Goal: Transaction & Acquisition: Purchase product/service

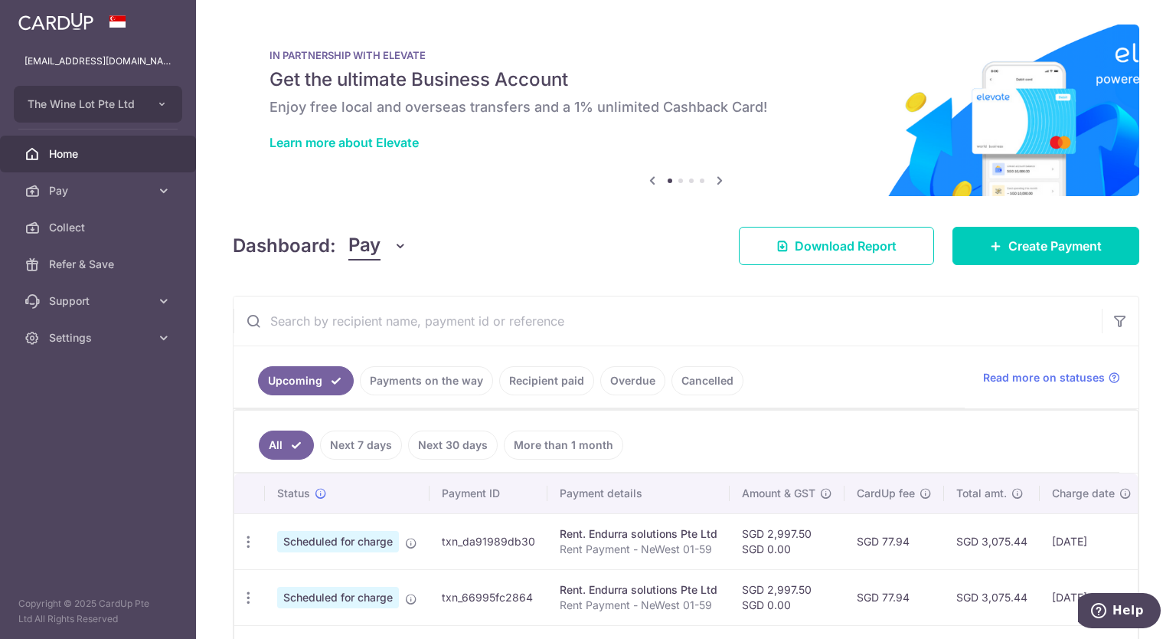
scroll to position [123, 0]
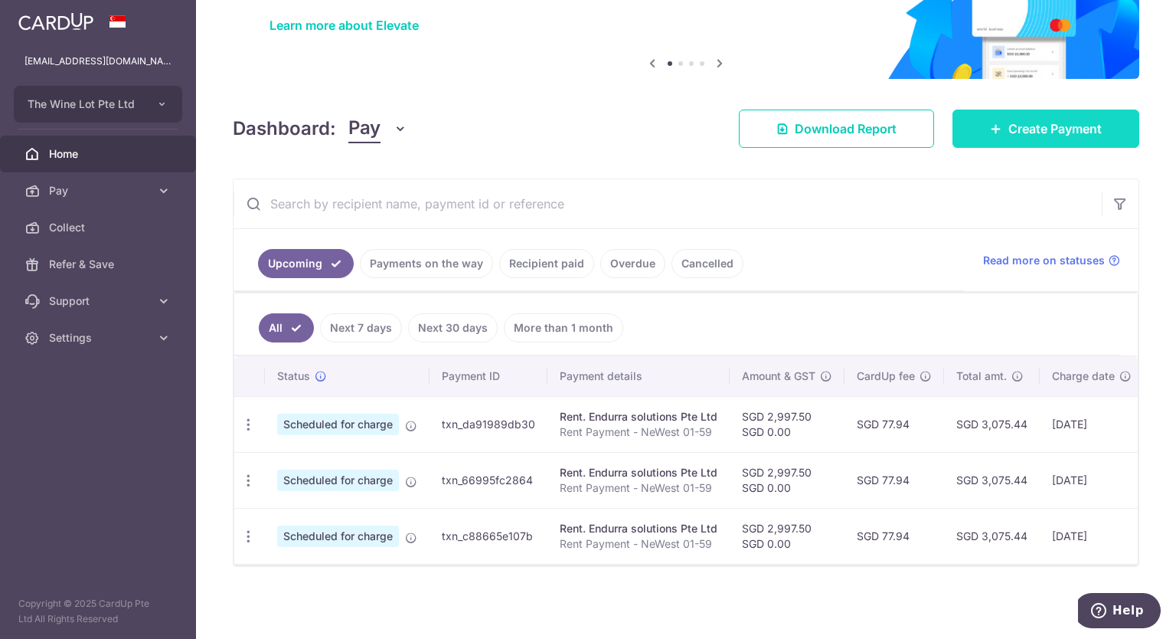
click at [1048, 126] on span "Create Payment" at bounding box center [1054, 128] width 93 height 18
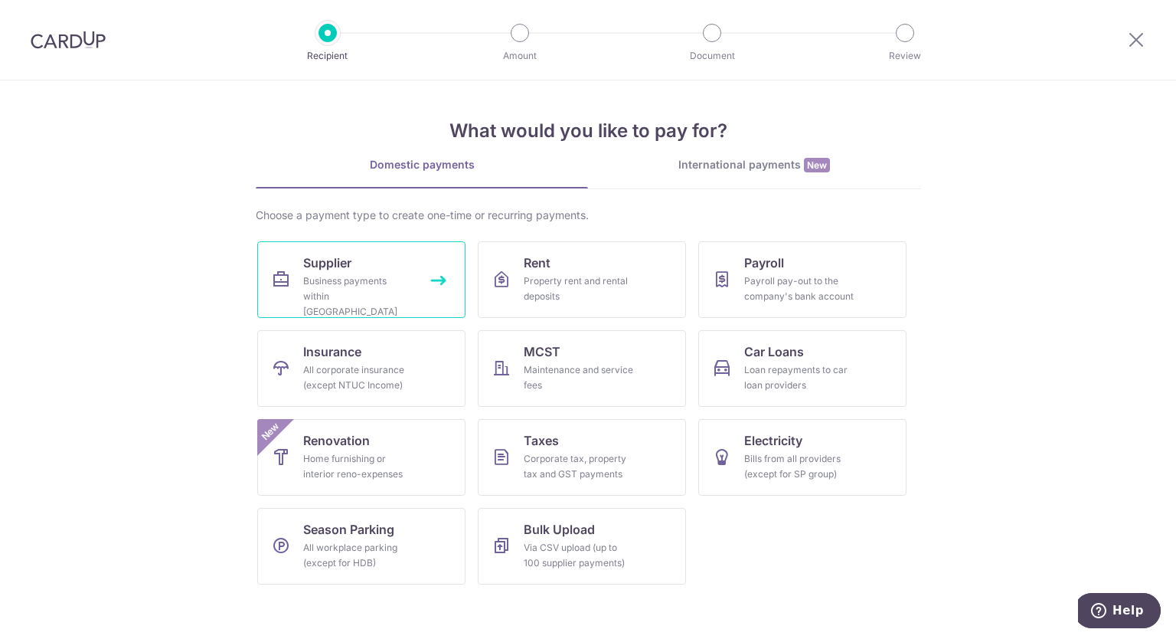
click at [410, 279] on div "Business payments within Singapore" at bounding box center [358, 296] width 110 height 46
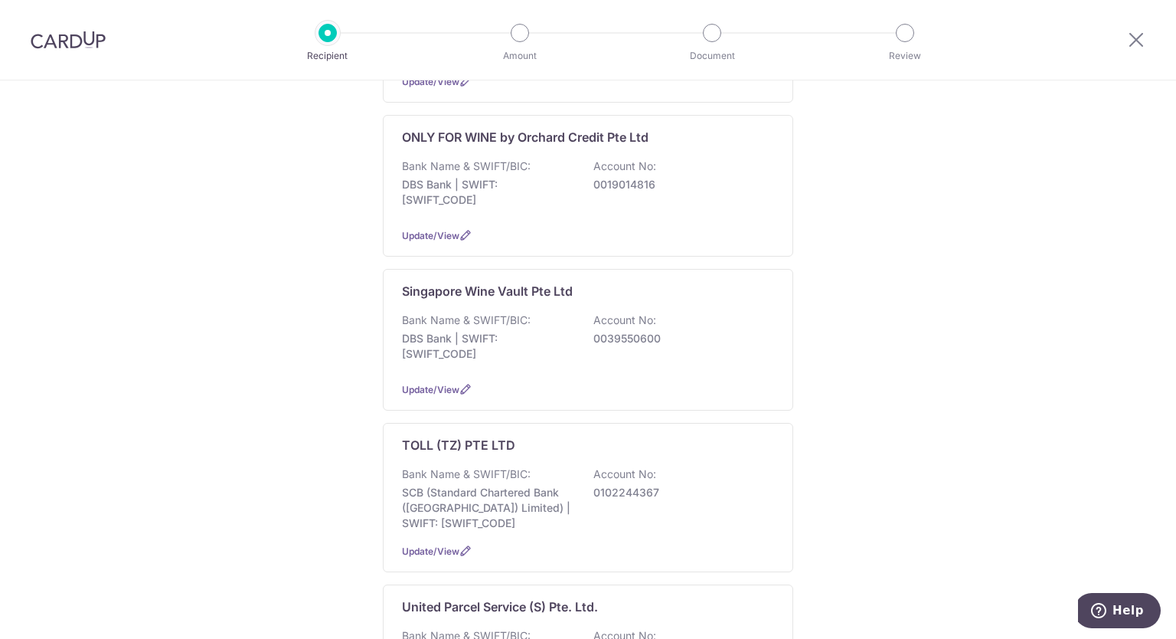
scroll to position [613, 0]
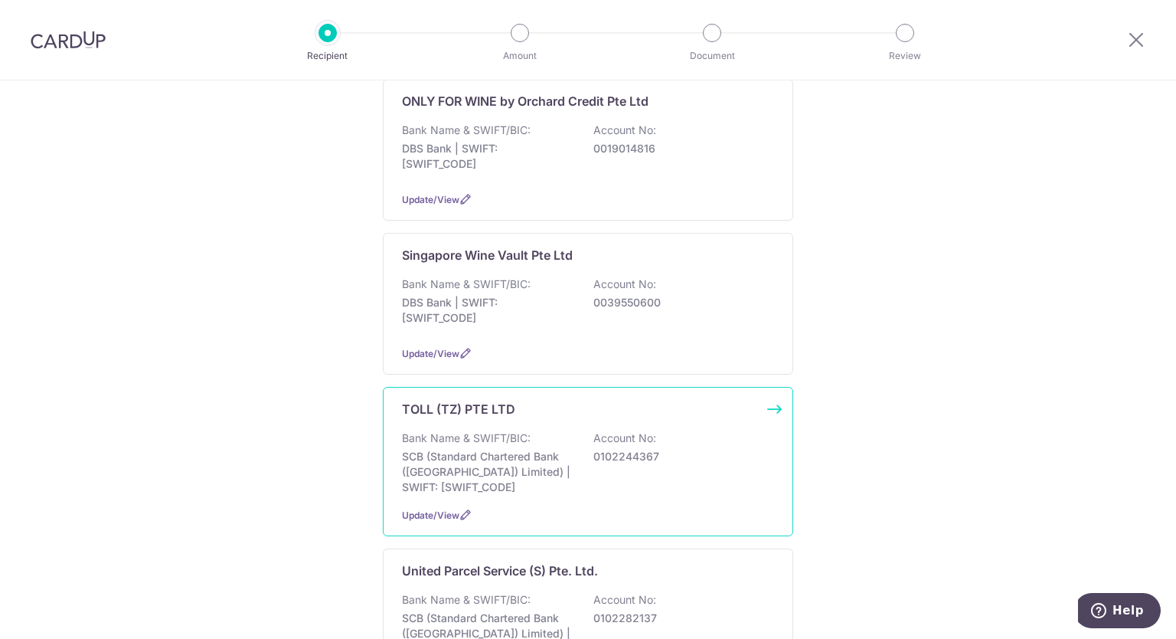
click at [515, 449] on p "SCB (Standard Chartered Bank (Singapore) Limited) | SWIFT: SCBLSG22XXX" at bounding box center [488, 472] width 172 height 46
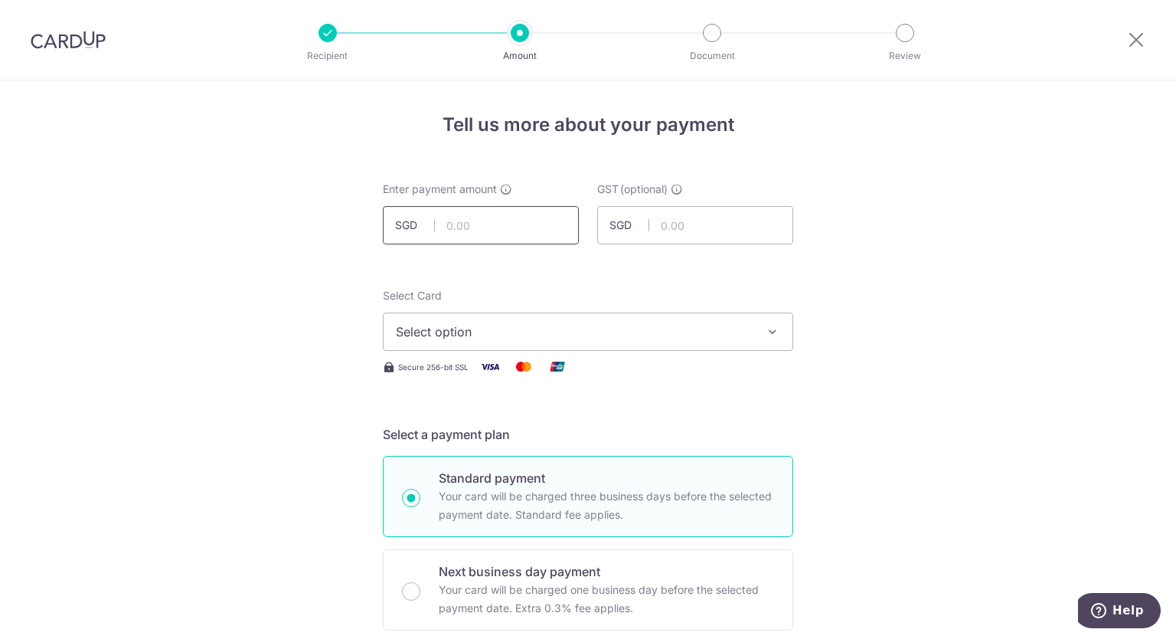
click at [487, 219] on input "text" at bounding box center [481, 225] width 196 height 38
type input "2,548.76"
click at [697, 332] on span "Select option" at bounding box center [574, 331] width 357 height 18
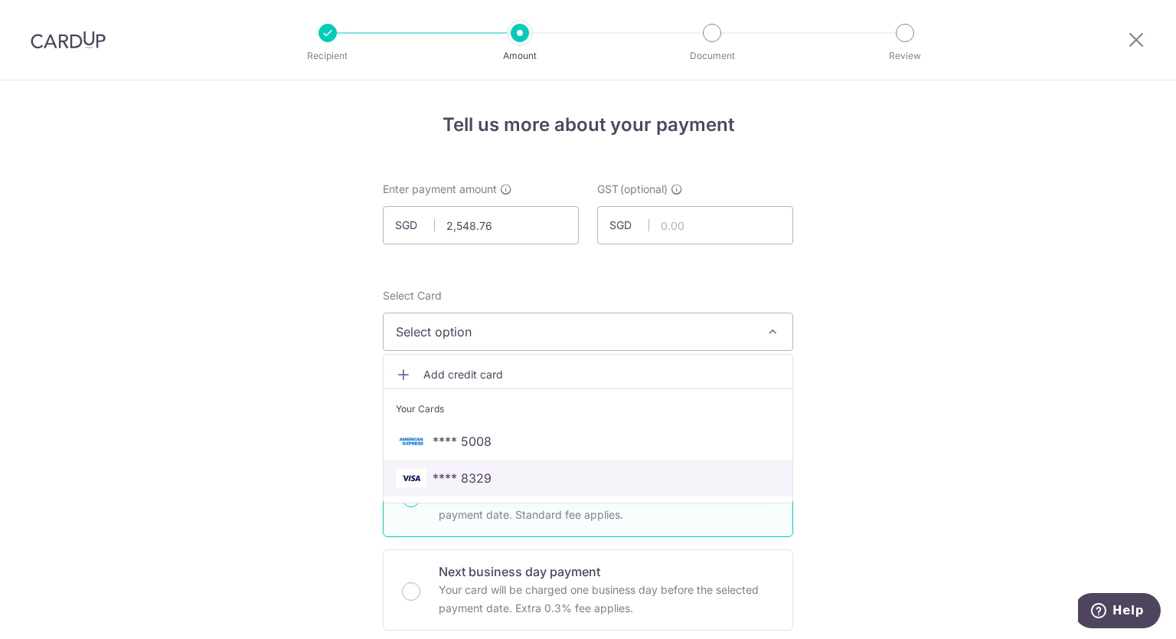
click at [471, 488] on link "**** 8329" at bounding box center [588, 477] width 409 height 37
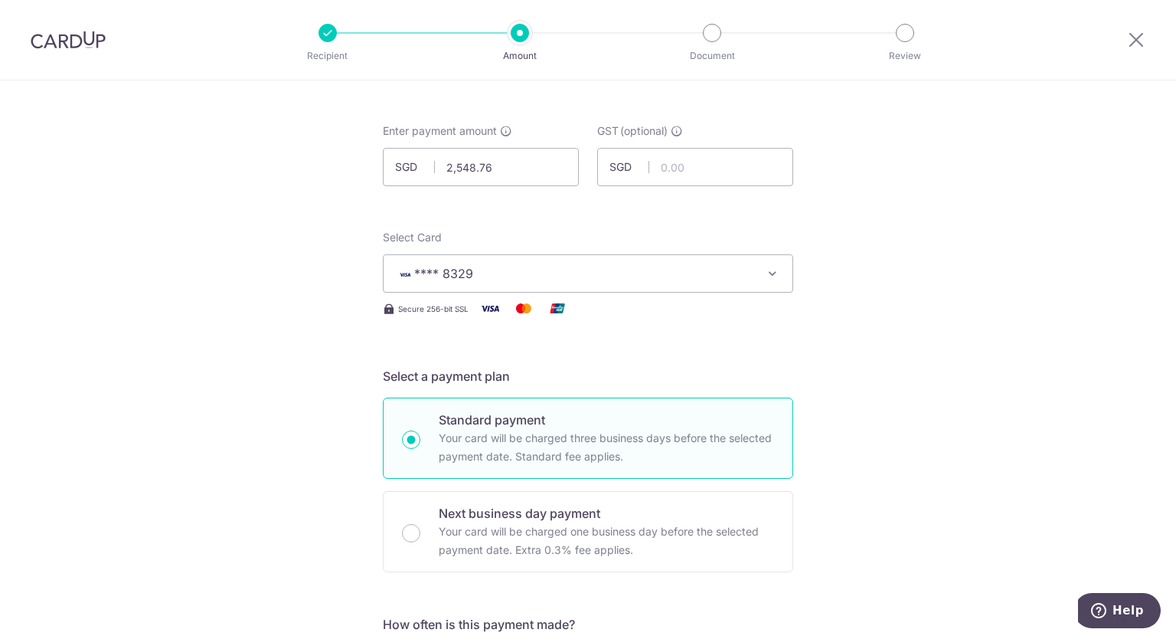
scroll to position [306, 0]
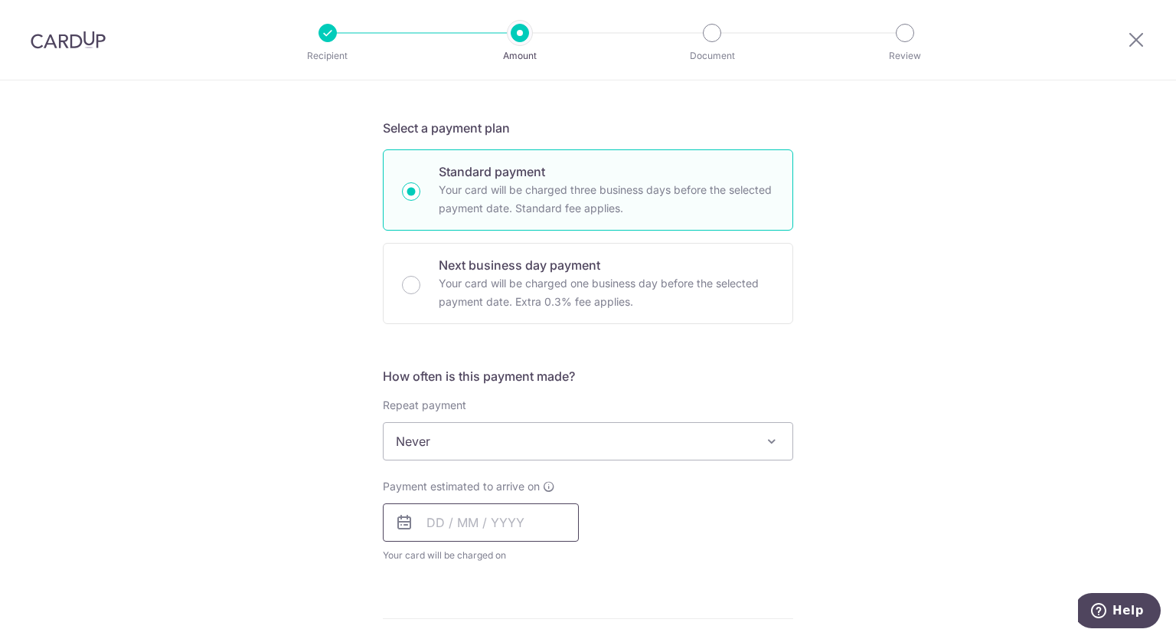
click at [511, 527] on input "text" at bounding box center [481, 522] width 196 height 38
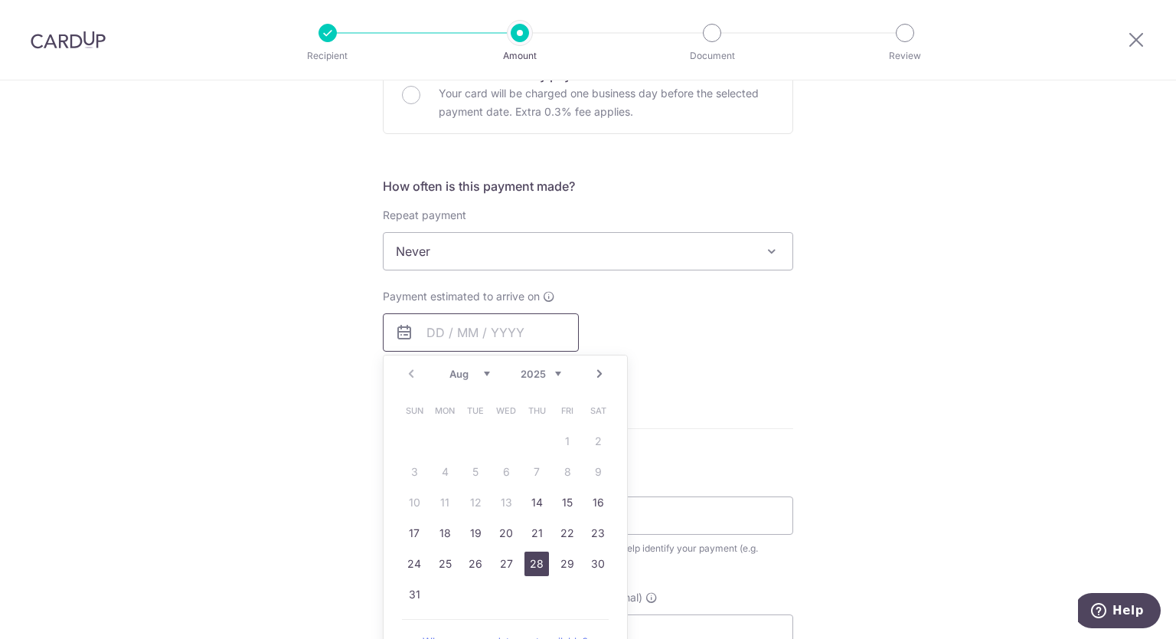
scroll to position [536, 0]
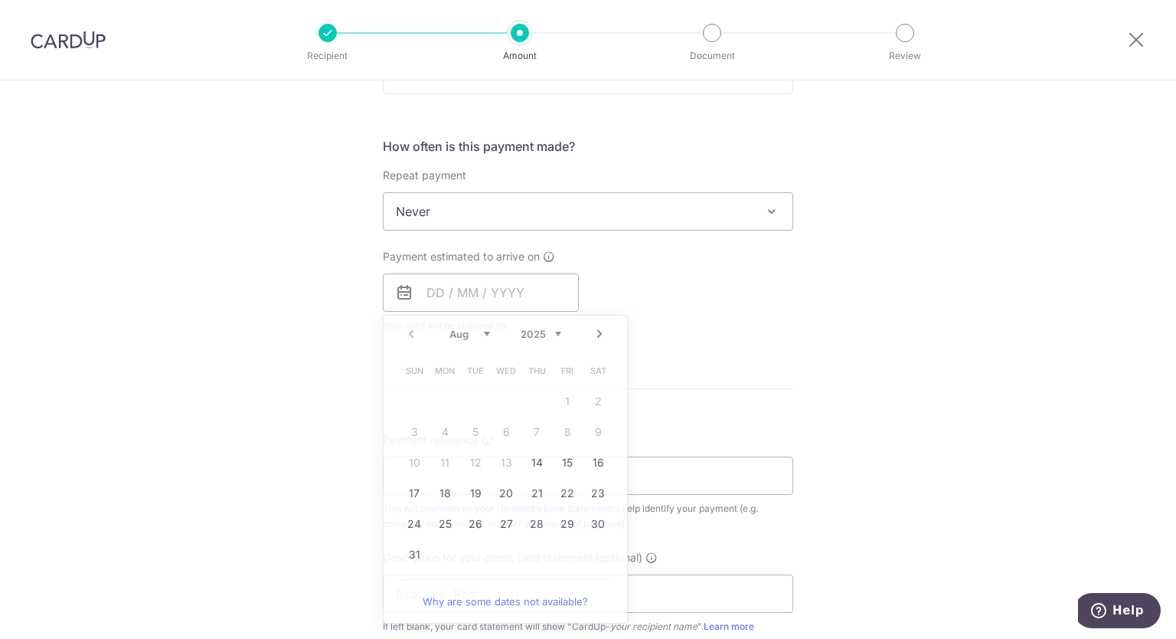
click at [772, 293] on div "Payment estimated to arrive on Prev Next Aug Sep Oct Nov Dec 2025 2026 2027 202…" at bounding box center [588, 291] width 429 height 84
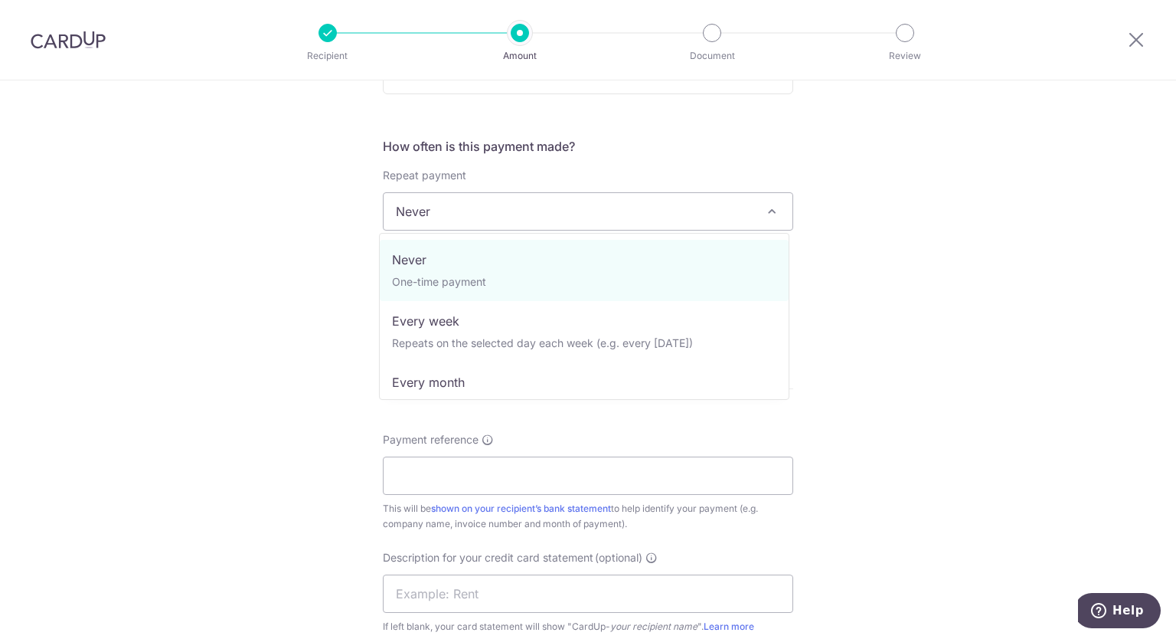
click at [672, 207] on span "Never" at bounding box center [588, 211] width 409 height 37
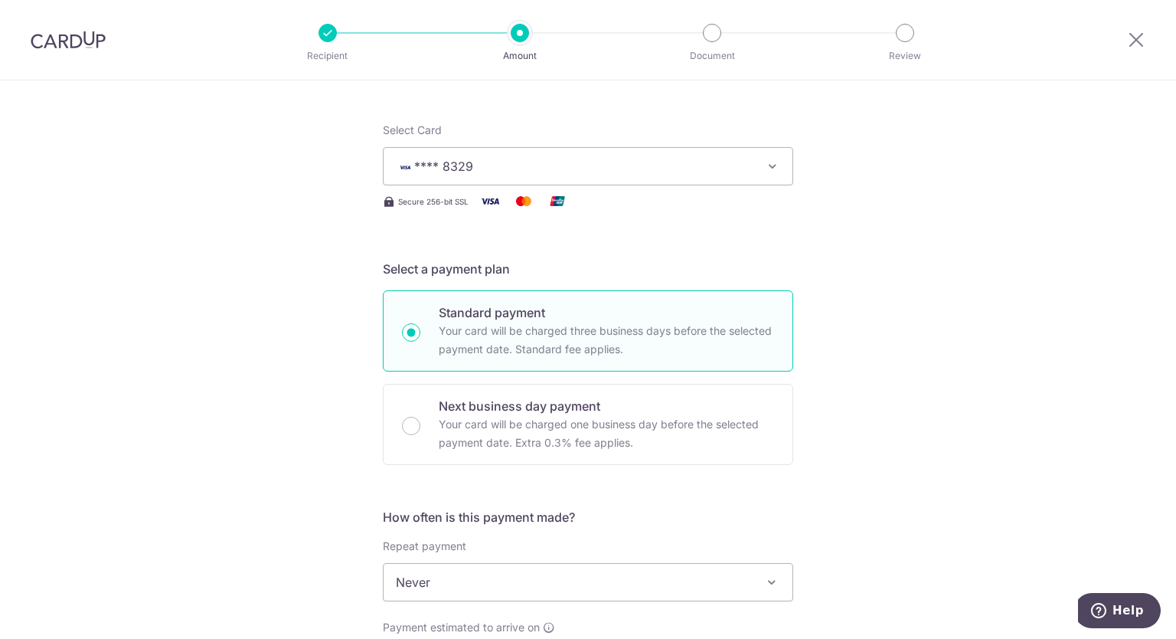
scroll to position [153, 0]
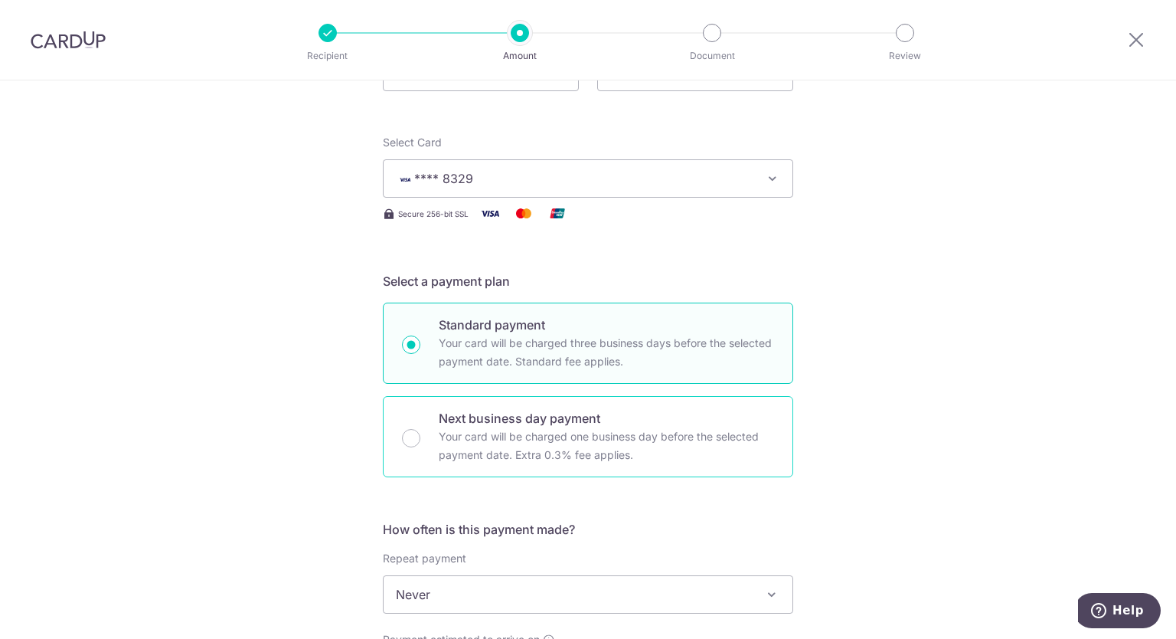
click at [426, 436] on div "Next business day payment Your card will be charged one business day before the…" at bounding box center [588, 436] width 410 height 81
radio input "false"
radio input "true"
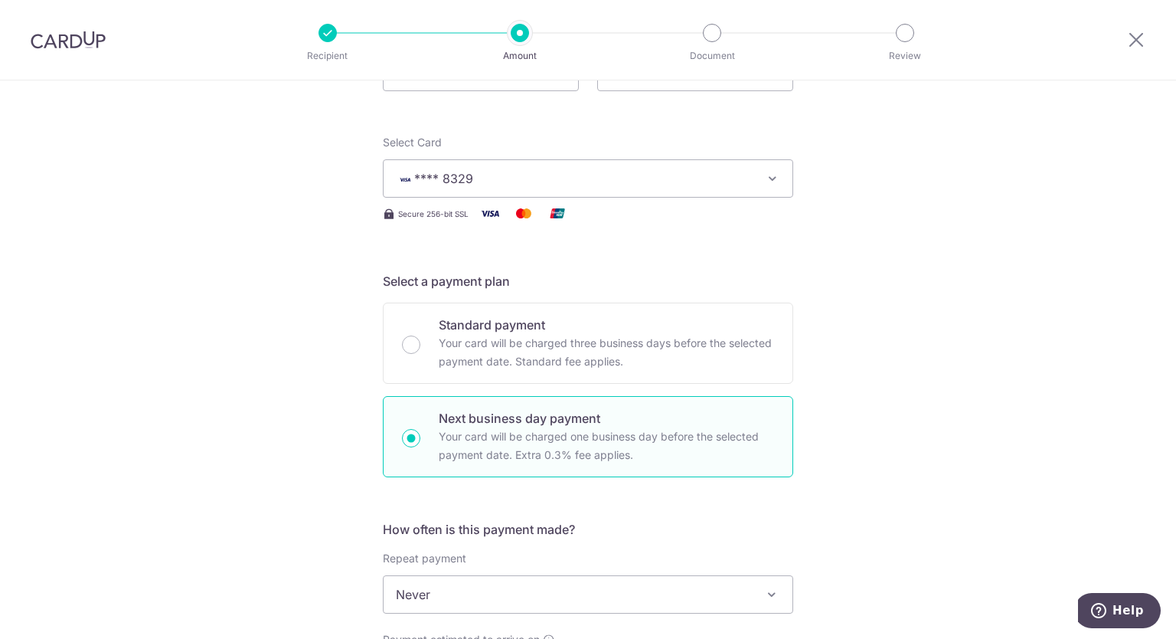
scroll to position [383, 0]
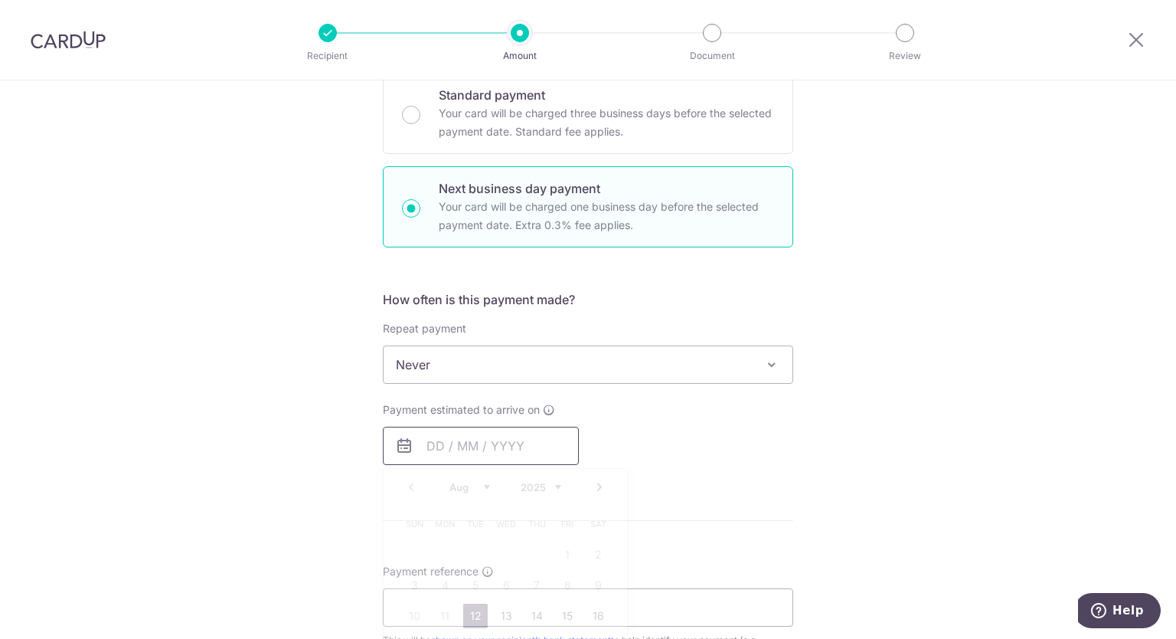
click at [459, 442] on input "text" at bounding box center [481, 445] width 196 height 38
click at [475, 616] on link "12" at bounding box center [475, 615] width 25 height 25
type input "12/08/2025"
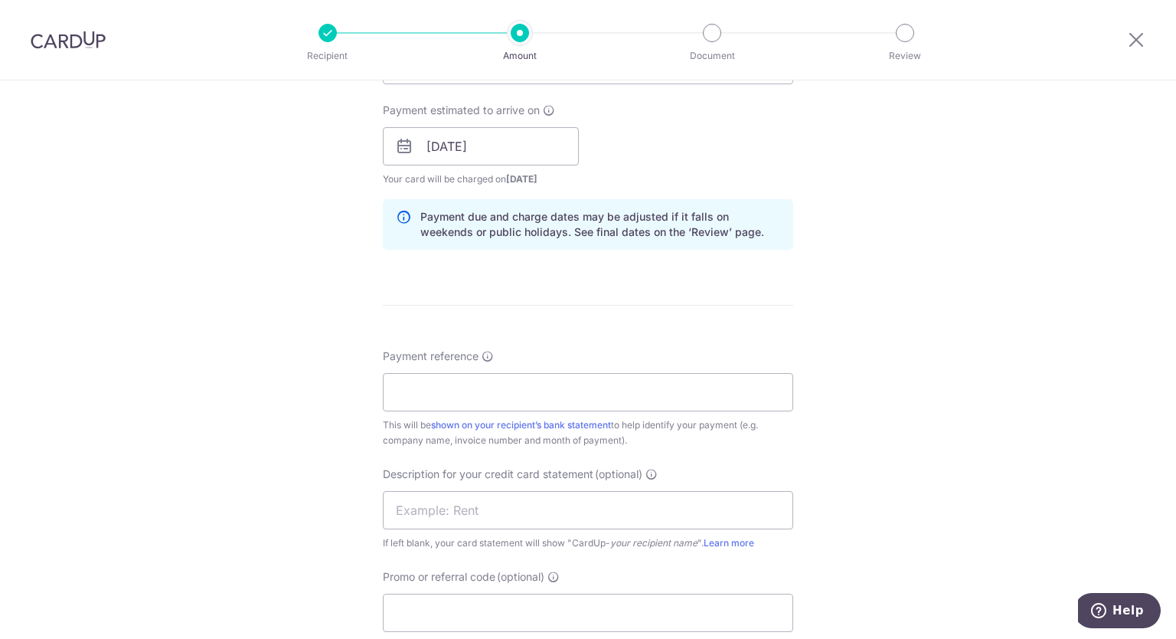
scroll to position [689, 0]
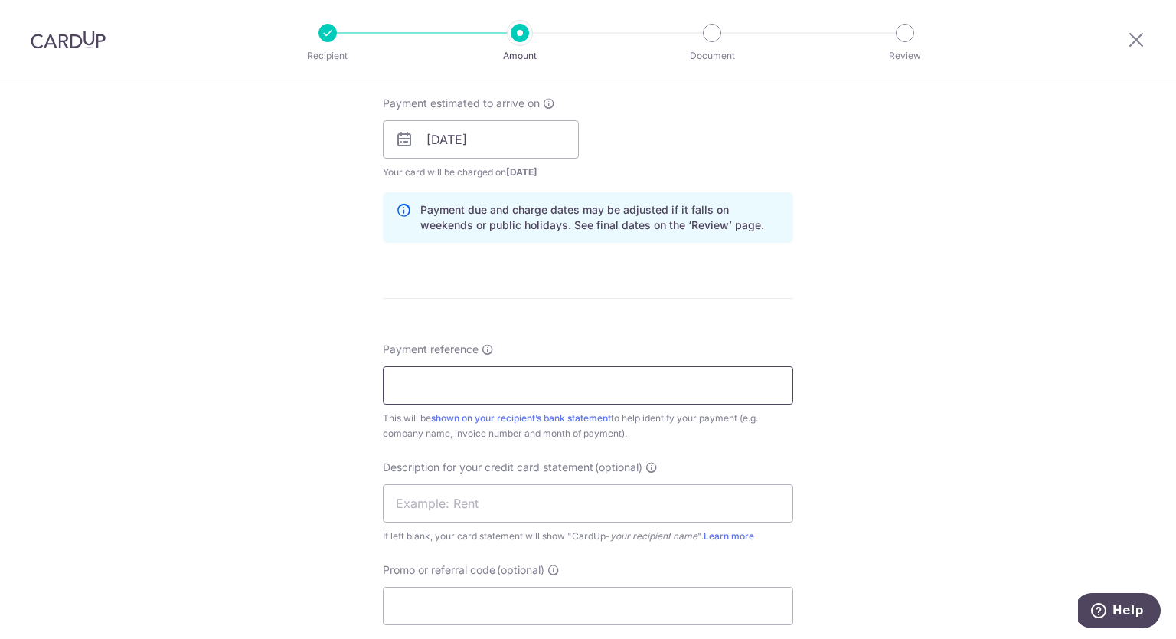
click at [599, 383] on input "Payment reference" at bounding box center [588, 385] width 410 height 38
paste input "BOFF185"
type input "BOFF185"
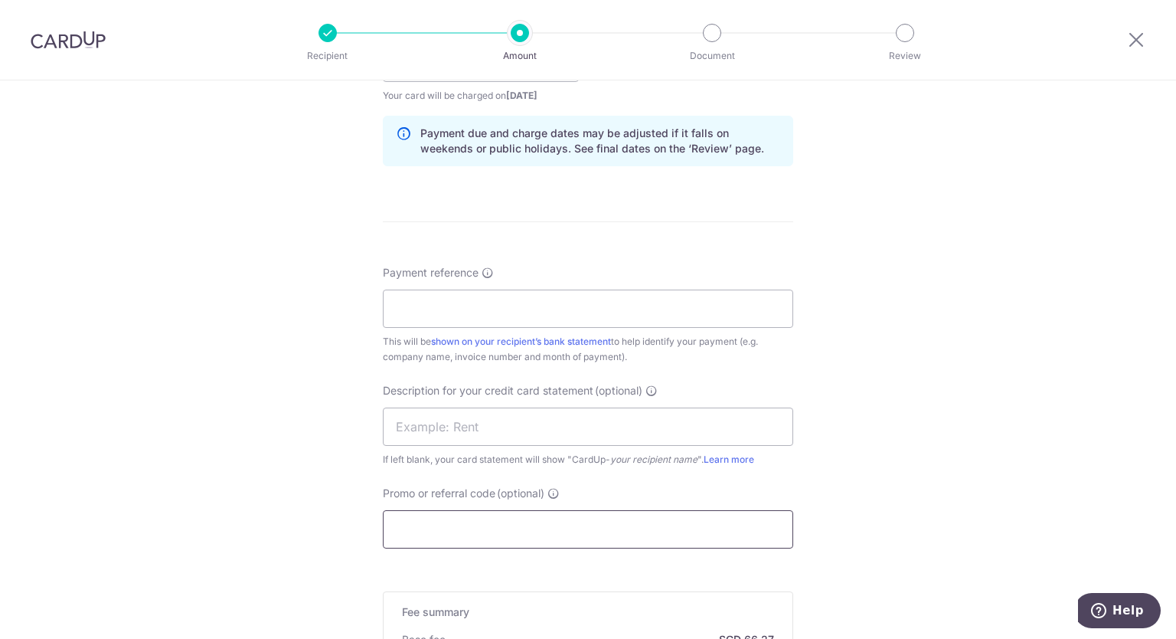
click at [521, 516] on input "Promo or referral code (optional)" at bounding box center [588, 529] width 410 height 38
paste input "BOFF185"
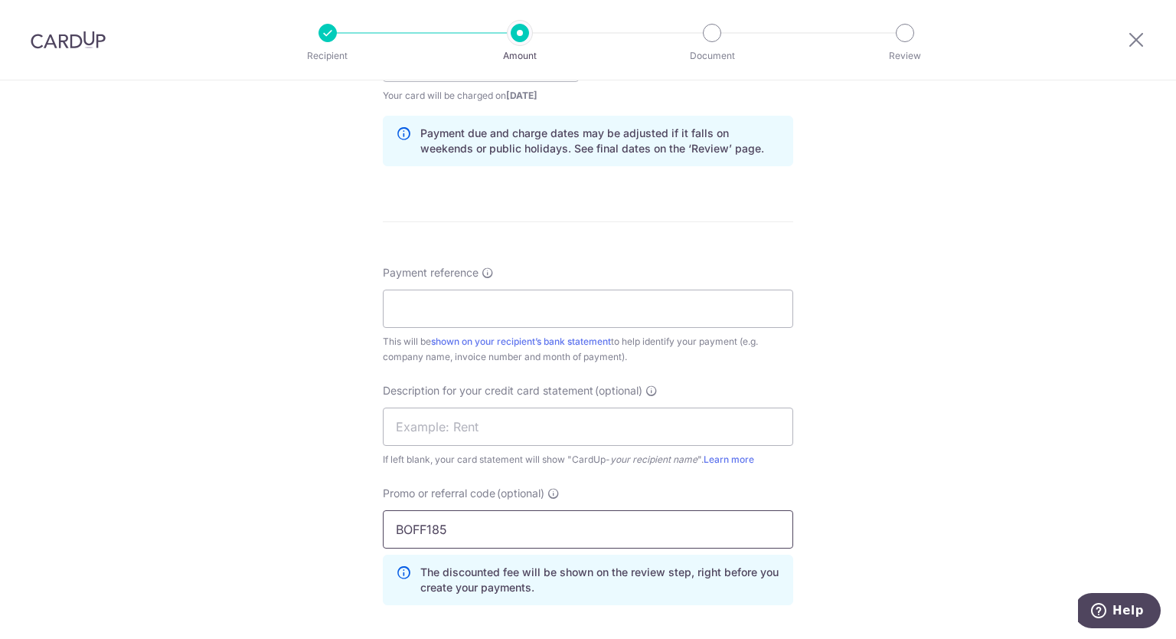
type input "BOFF185"
click at [980, 332] on div "Tell us more about your payment Enter payment amount SGD 2,548.76 2548.76 GST (…" at bounding box center [588, 162] width 1176 height 1694
click at [453, 298] on input "Payment reference" at bounding box center [588, 308] width 410 height 38
type input "Customer ID D1014156"
click at [458, 429] on input "text" at bounding box center [588, 426] width 410 height 38
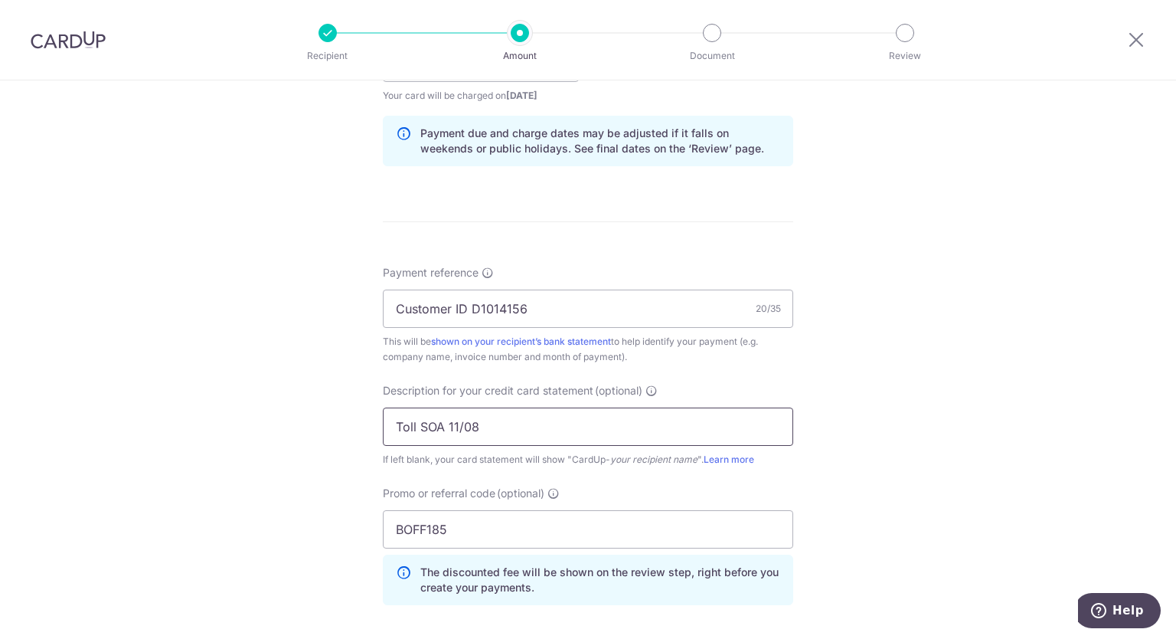
type input "Toll SOA 11/08"
click at [900, 445] on div "Tell us more about your payment Enter payment amount SGD 2,548.76 2548.76 GST (…" at bounding box center [588, 162] width 1176 height 1694
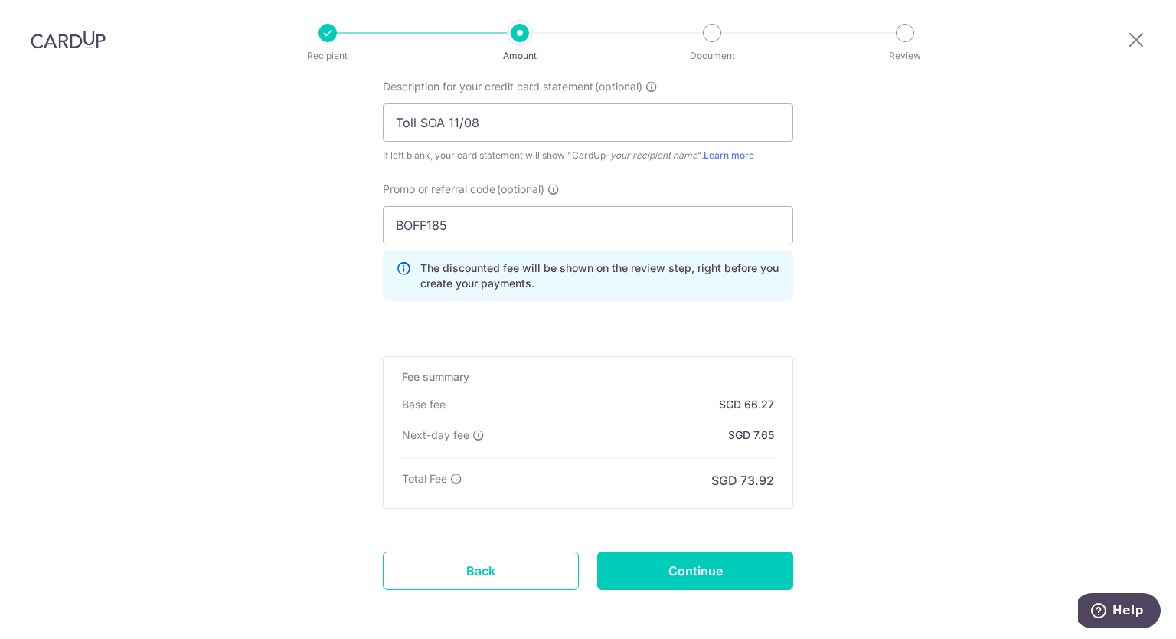
scroll to position [1072, 0]
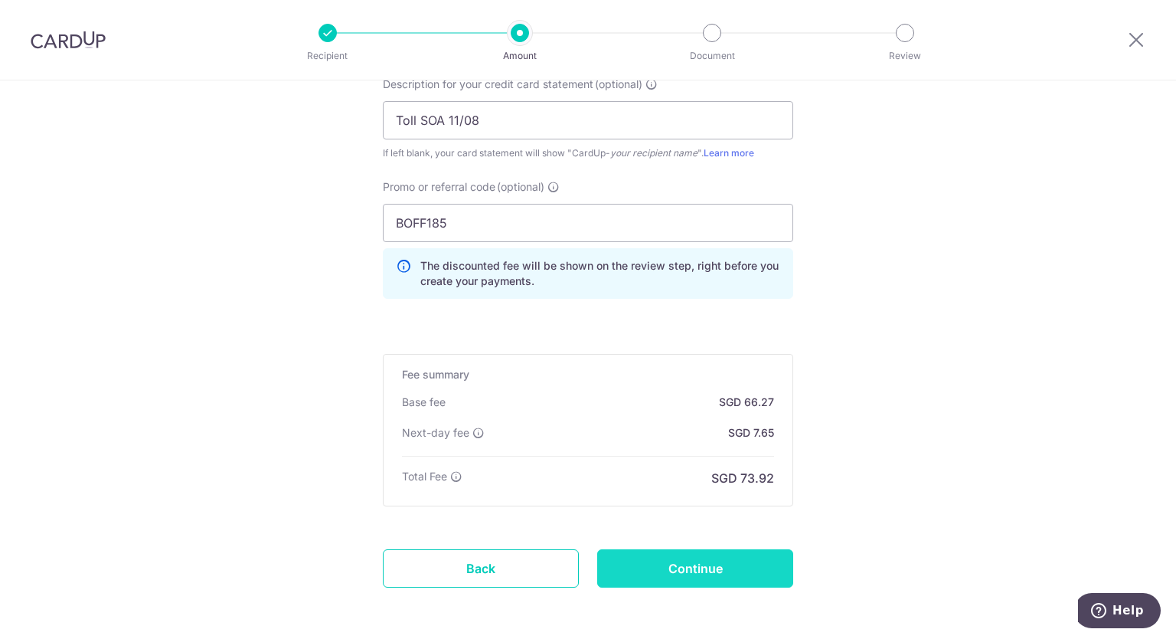
click at [707, 580] on input "Continue" at bounding box center [695, 568] width 196 height 38
type input "Create Schedule"
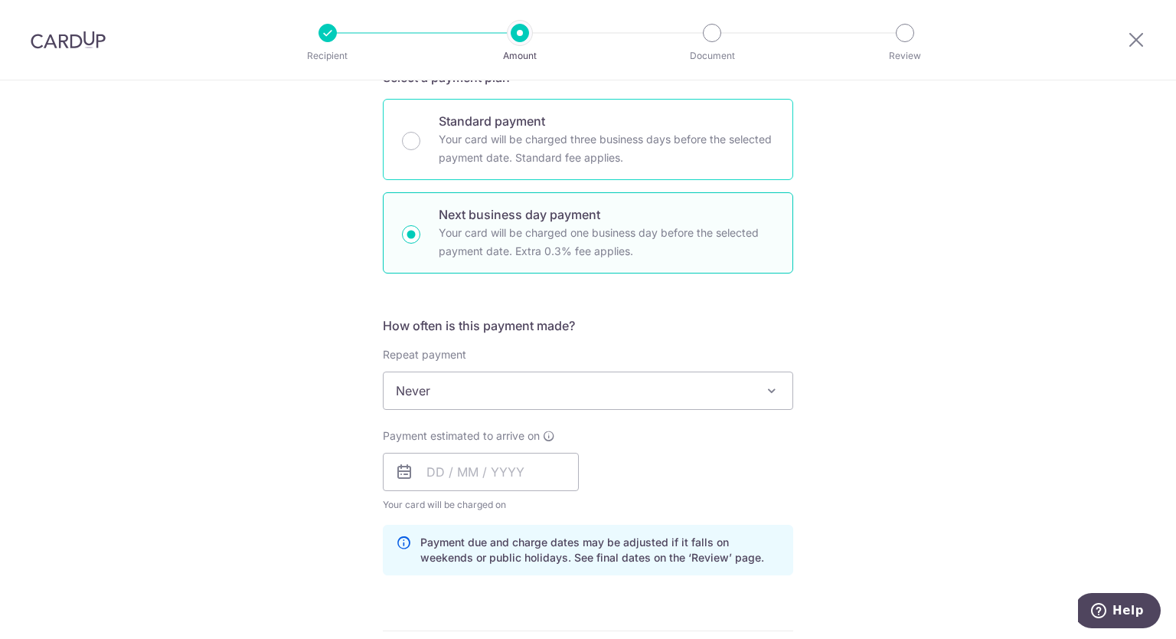
scroll to position [383, 0]
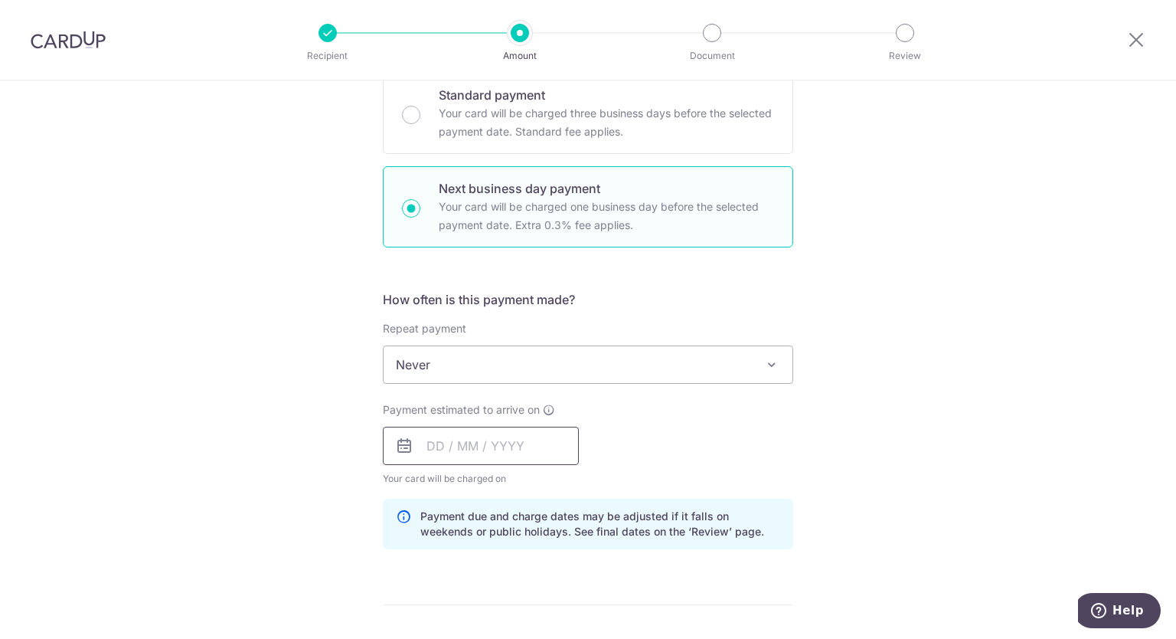
click at [487, 454] on input "text" at bounding box center [481, 445] width 196 height 38
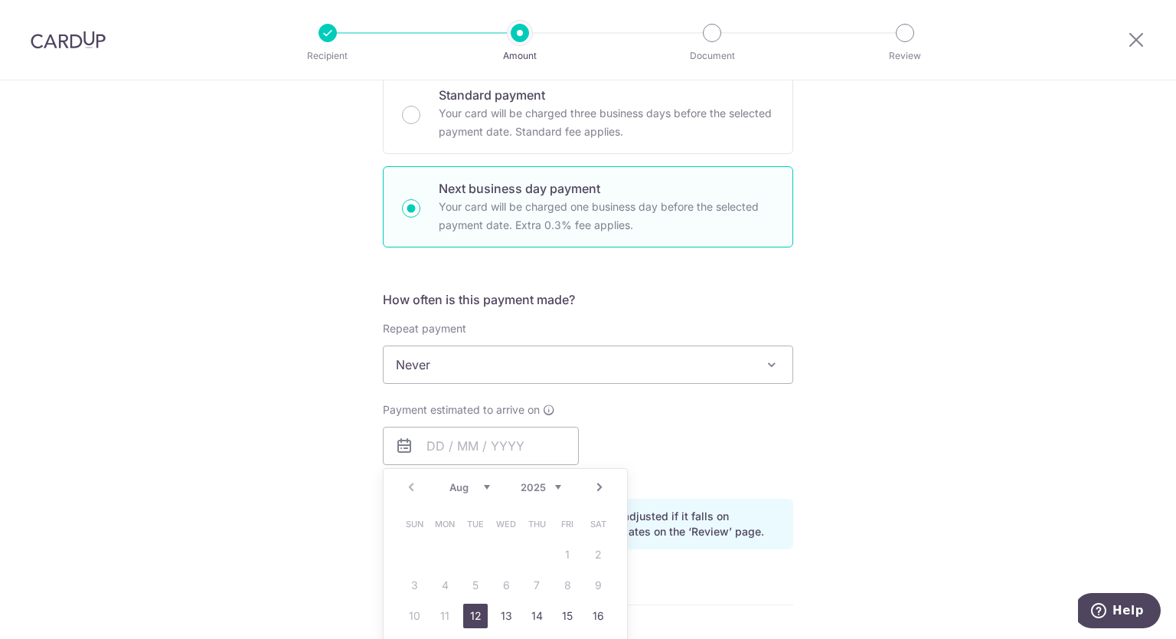
click at [466, 610] on link "12" at bounding box center [475, 615] width 25 height 25
type input "[DATE]"
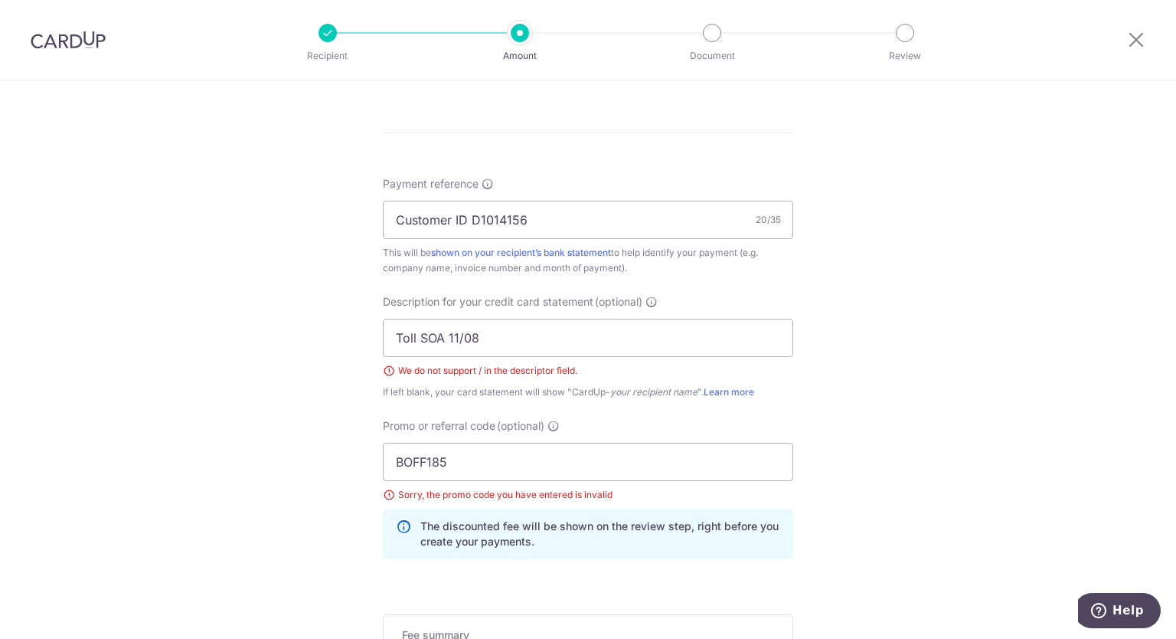
scroll to position [919, 0]
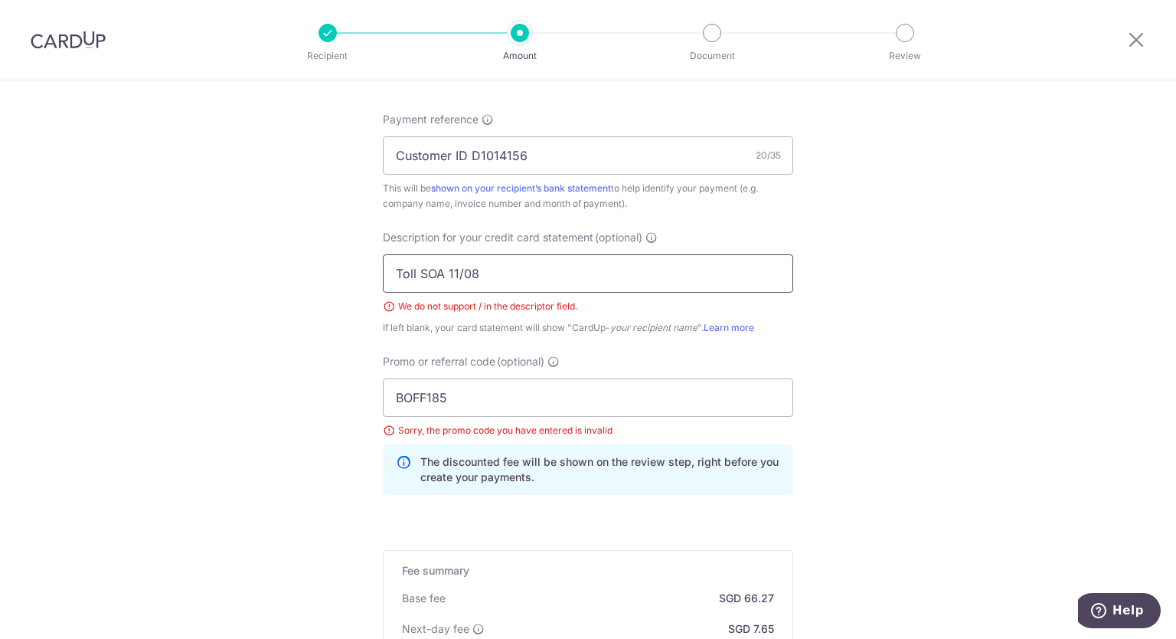
click at [458, 272] on input "Toll SOA 11/08" at bounding box center [588, 273] width 410 height 38
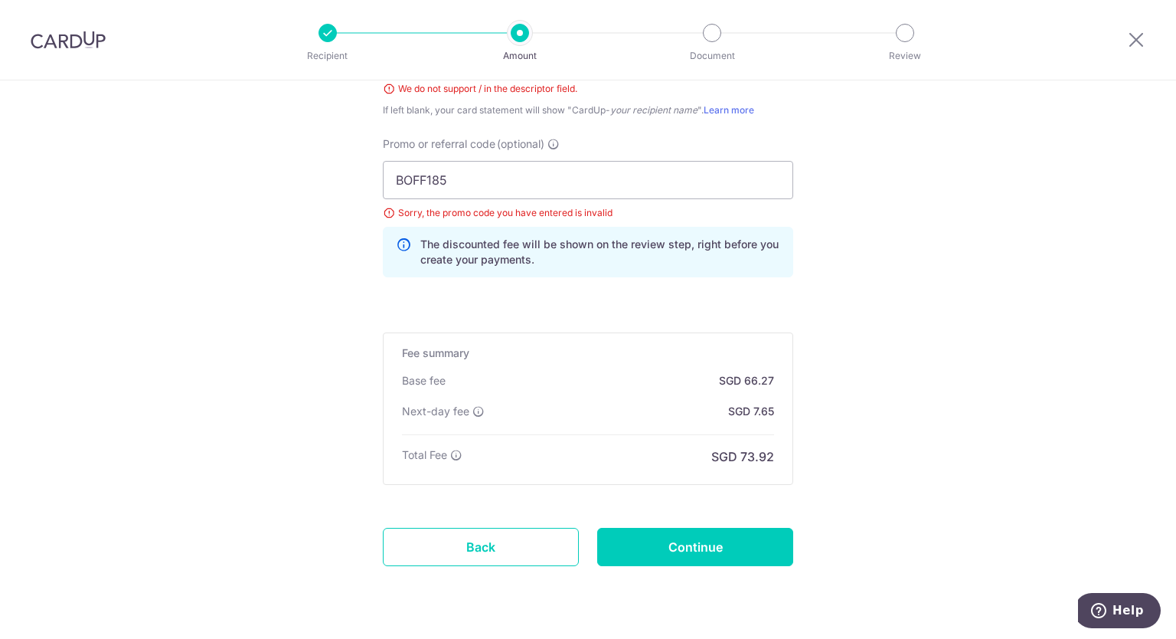
scroll to position [1149, 0]
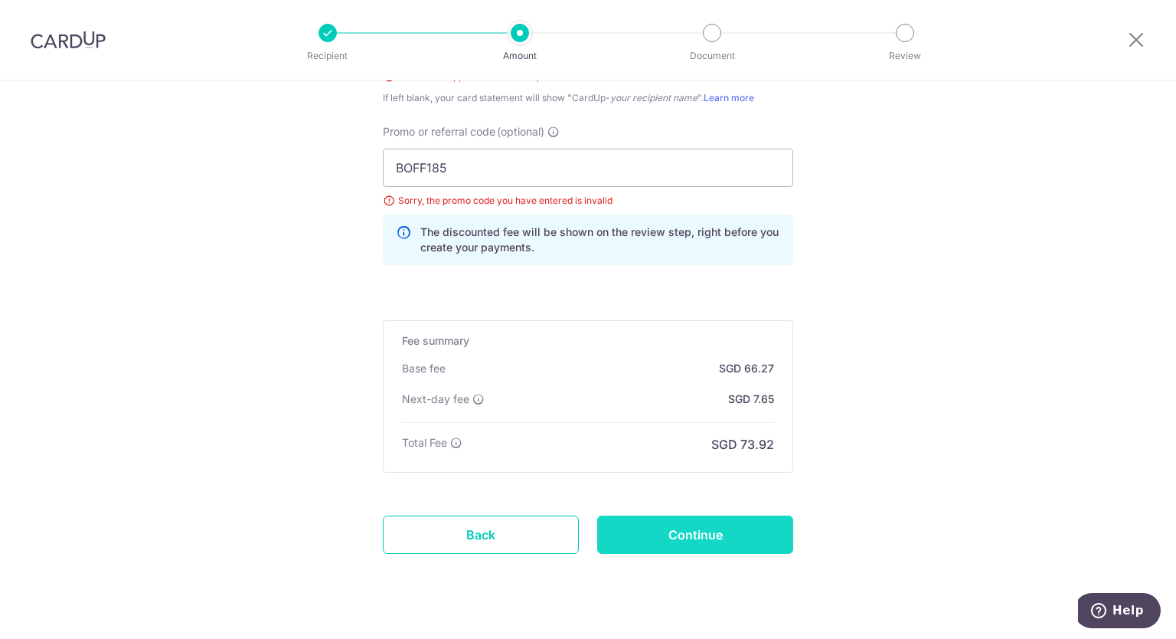
type input "Toll SOA 11-08"
click at [698, 537] on input "Continue" at bounding box center [695, 534] width 196 height 38
type input "Create Schedule"
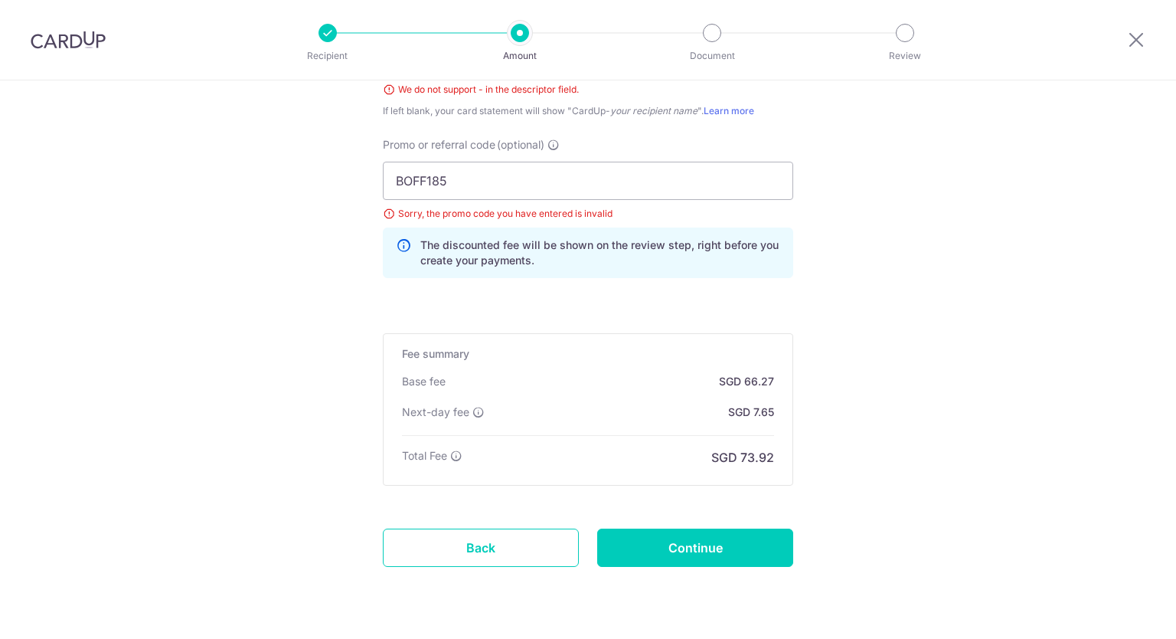
scroll to position [906, 0]
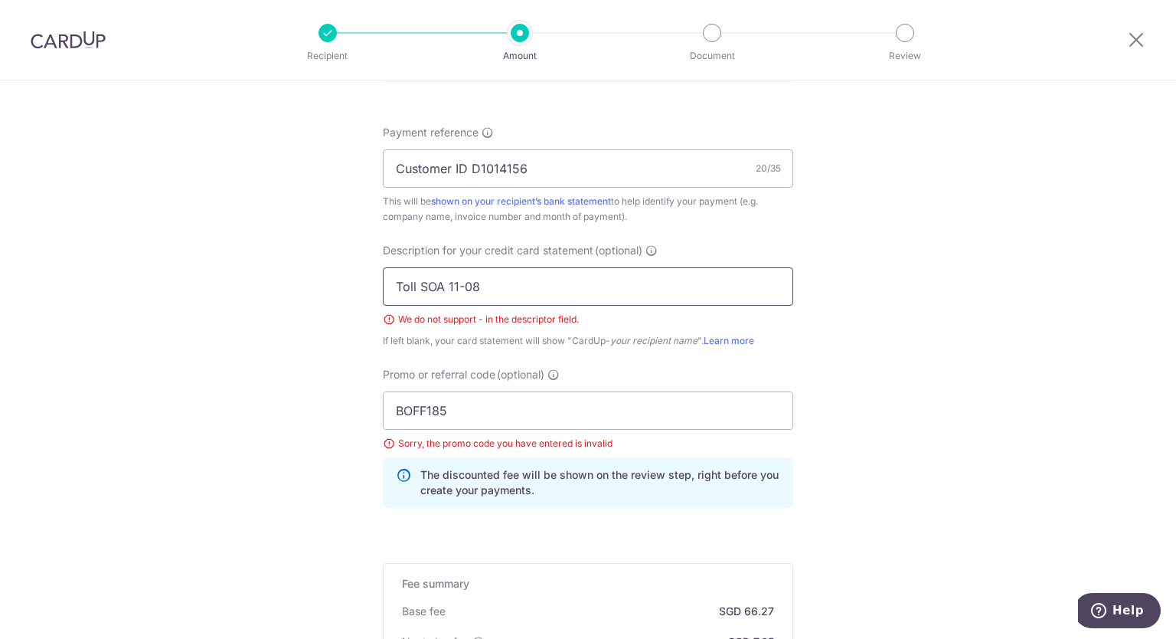
click at [463, 286] on input "Toll SOA 11-08" at bounding box center [588, 286] width 410 height 38
type input "Toll SOA 1108"
click at [389, 413] on input "BOFF185" at bounding box center [588, 410] width 410 height 38
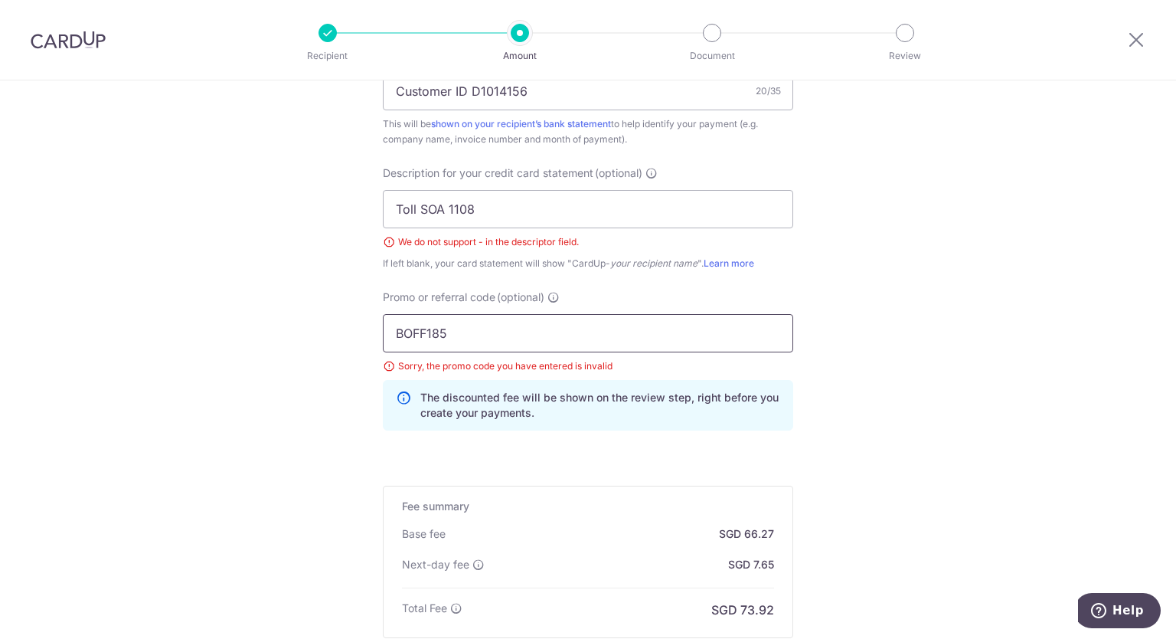
scroll to position [1136, 0]
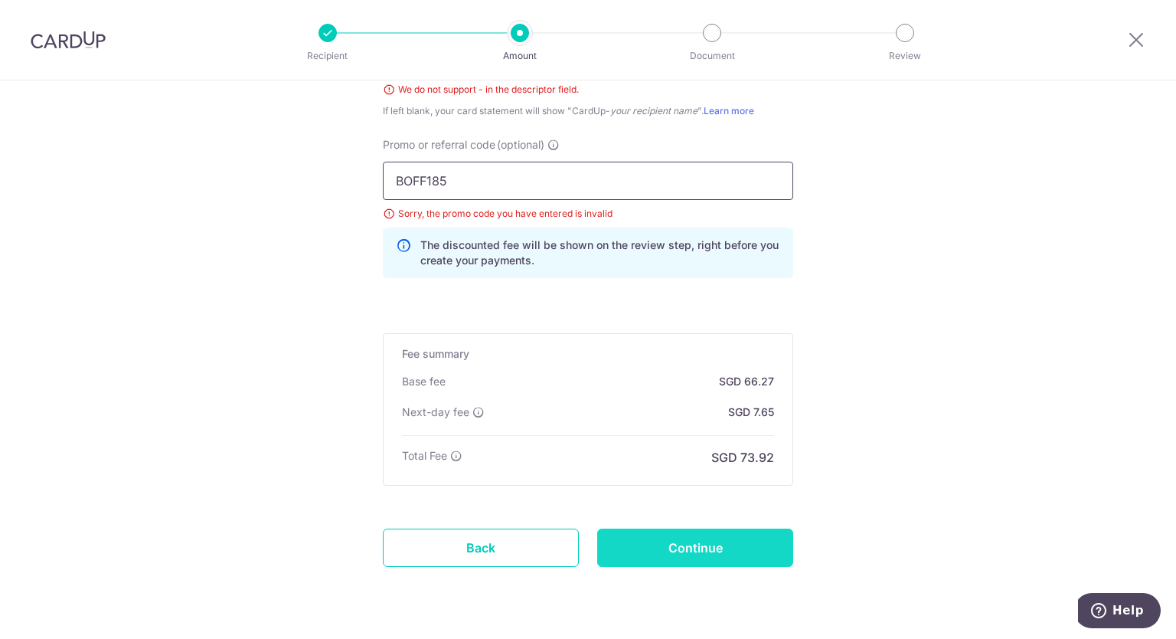
type input "BOFF185"
click at [738, 546] on input "Continue" at bounding box center [695, 547] width 196 height 38
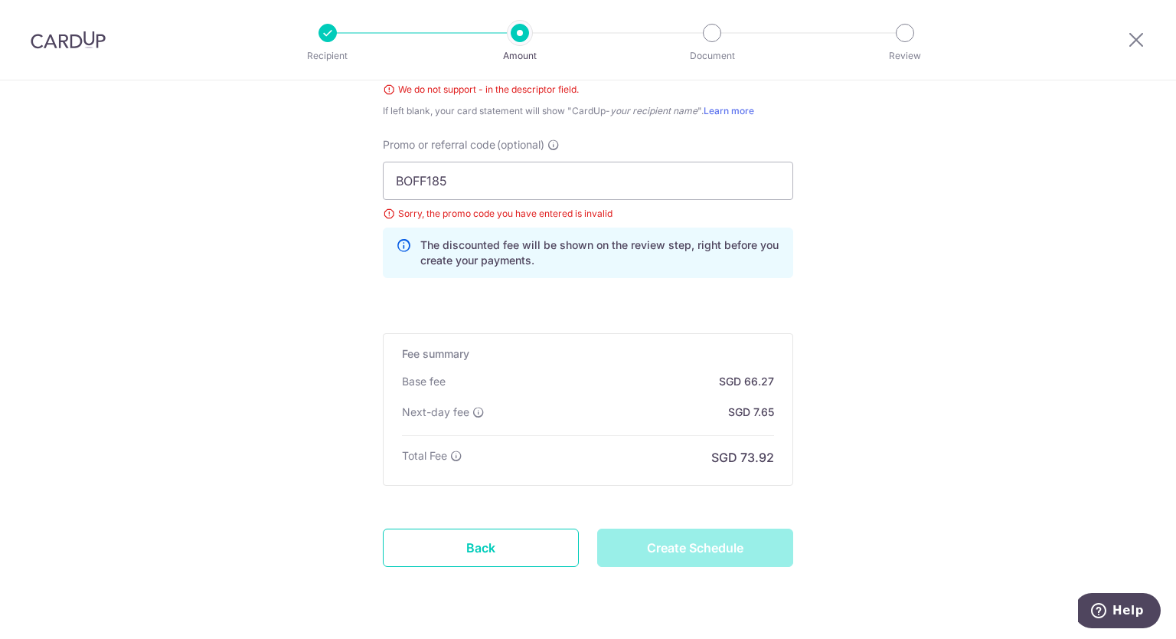
type input "Create Schedule"
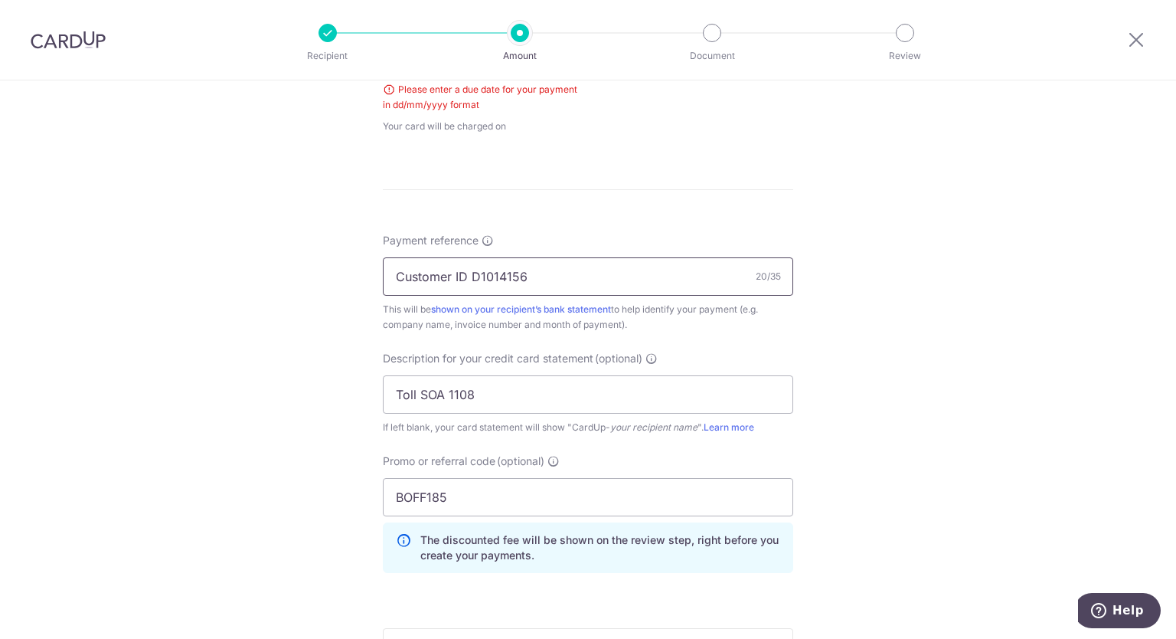
scroll to position [619, 0]
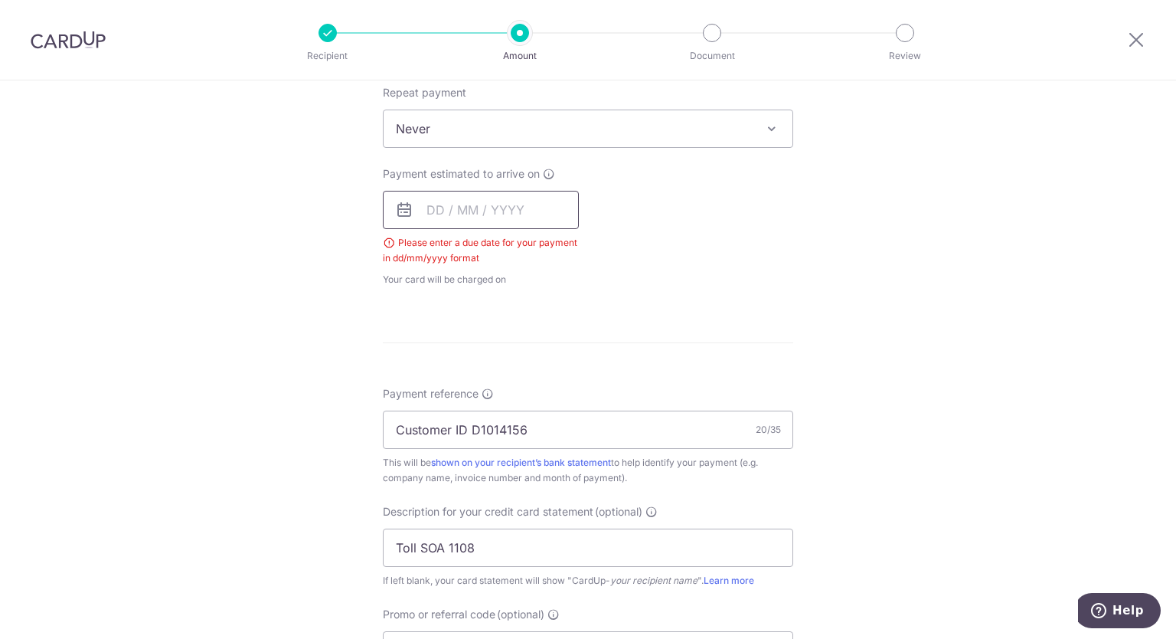
click at [435, 213] on input "text" at bounding box center [481, 210] width 196 height 38
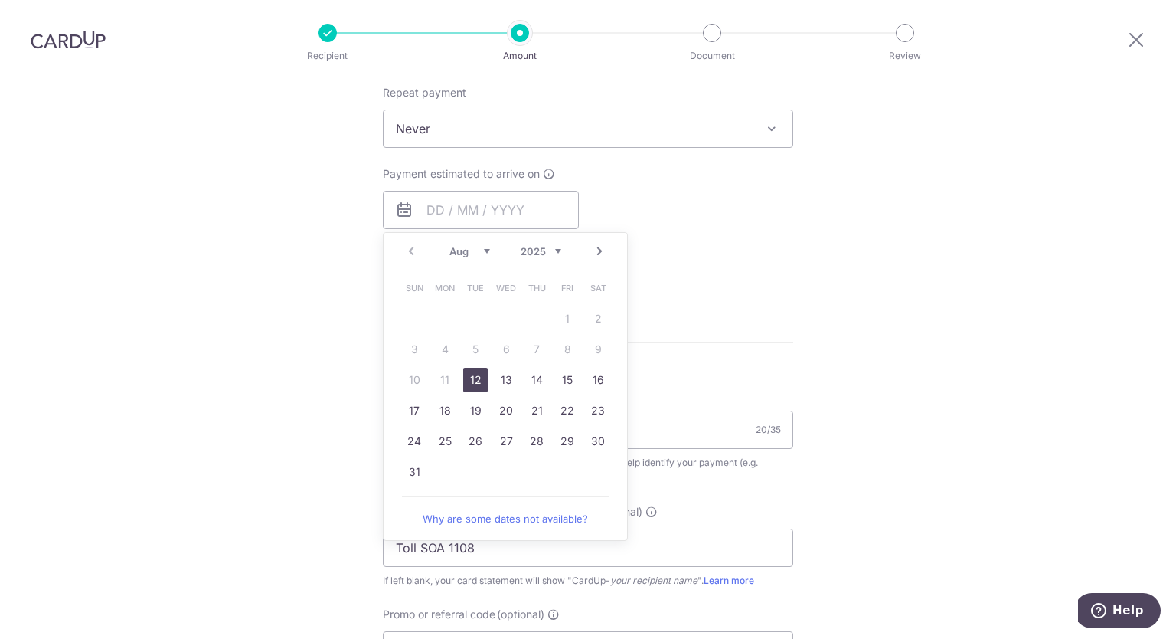
click at [469, 376] on link "12" at bounding box center [475, 380] width 25 height 25
type input "[DATE]"
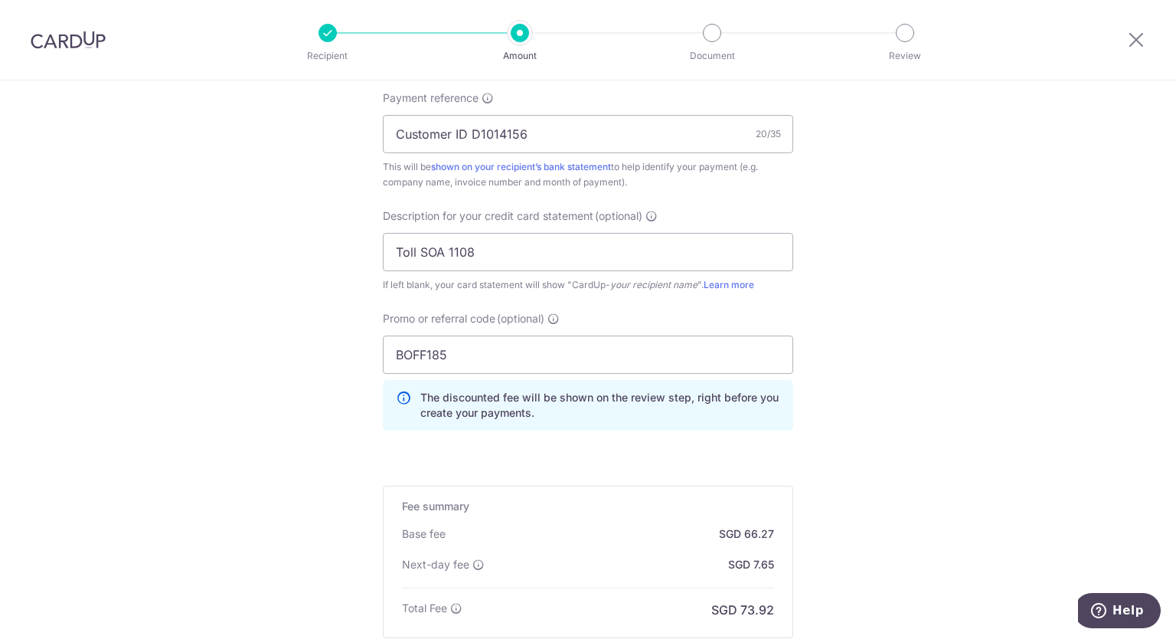
scroll to position [1078, 0]
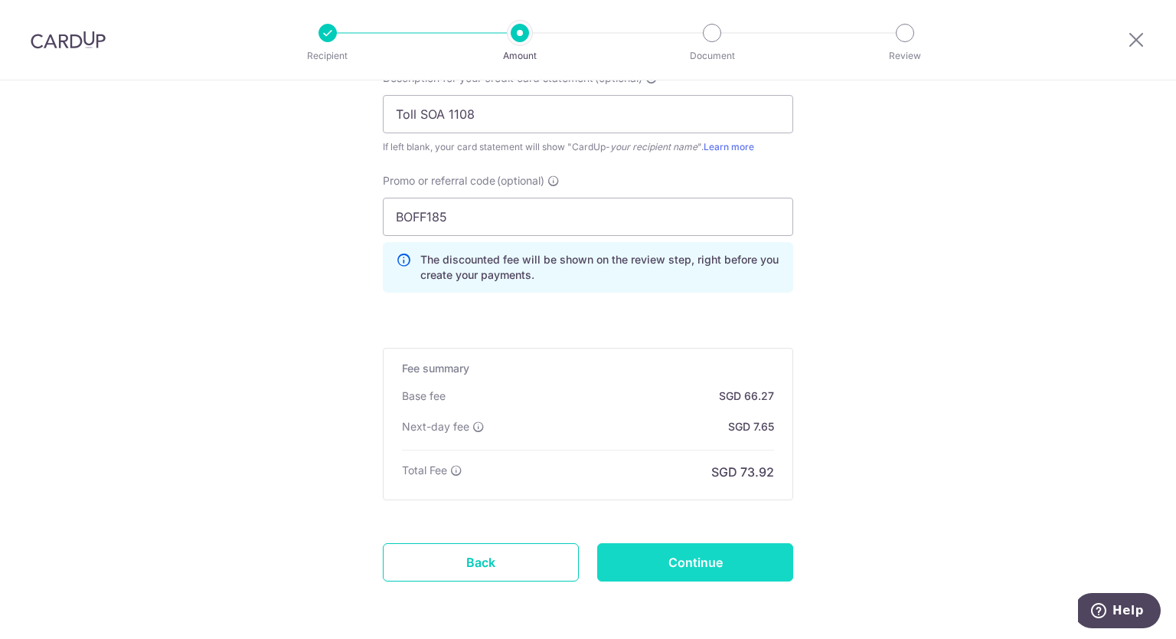
click at [720, 554] on input "Continue" at bounding box center [695, 562] width 196 height 38
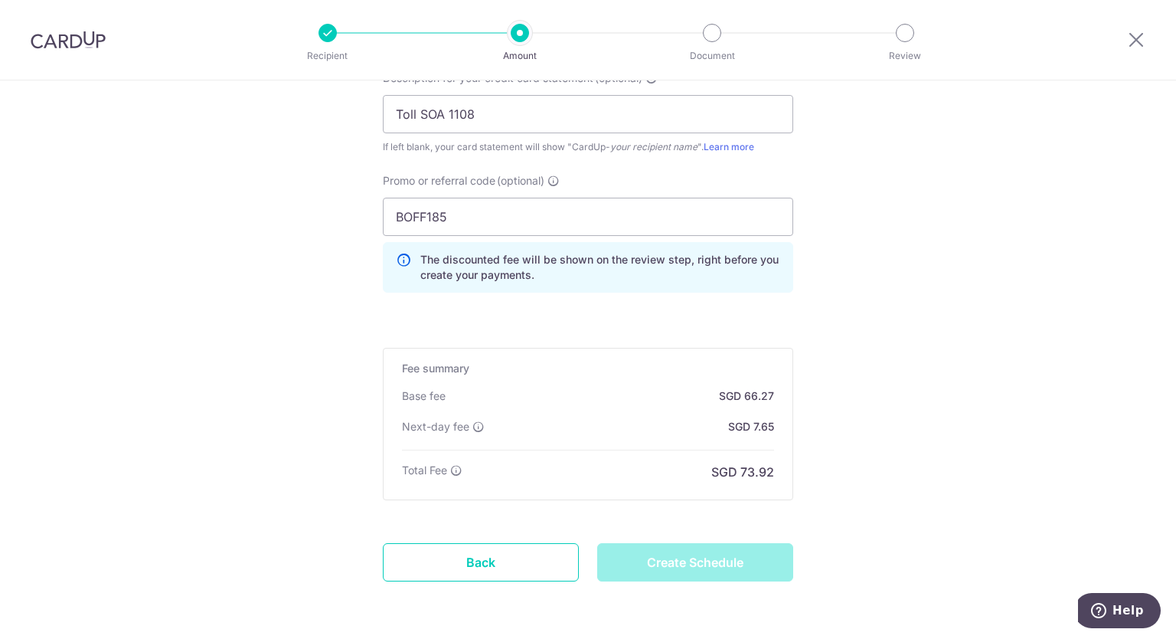
type input "Create Schedule"
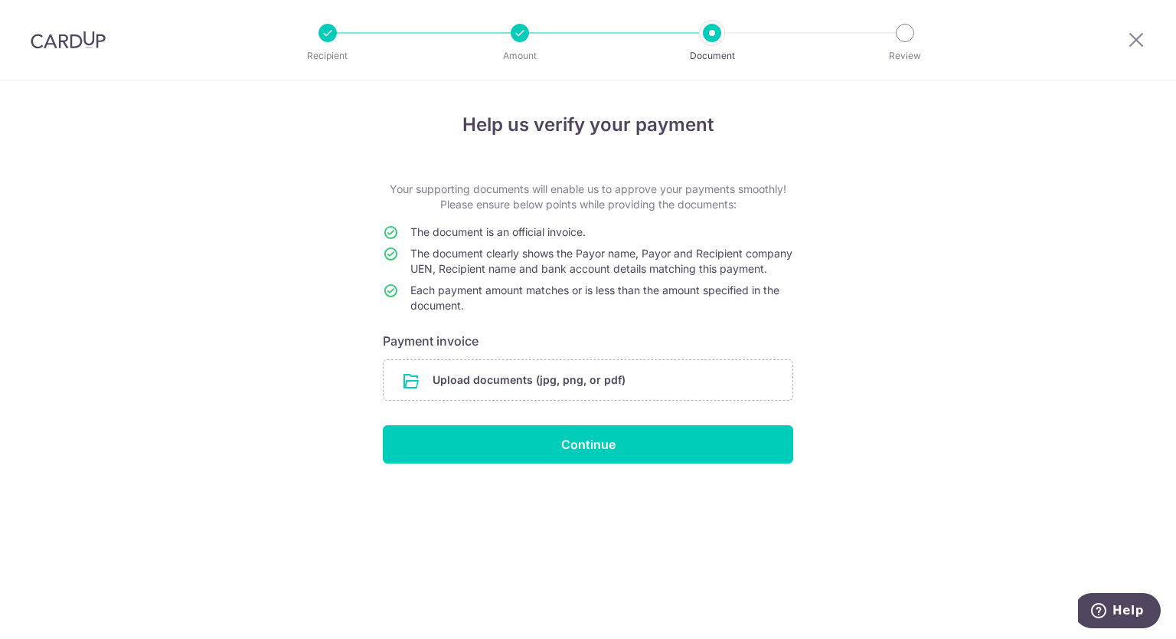
click at [718, 35] on div at bounding box center [712, 33] width 18 height 18
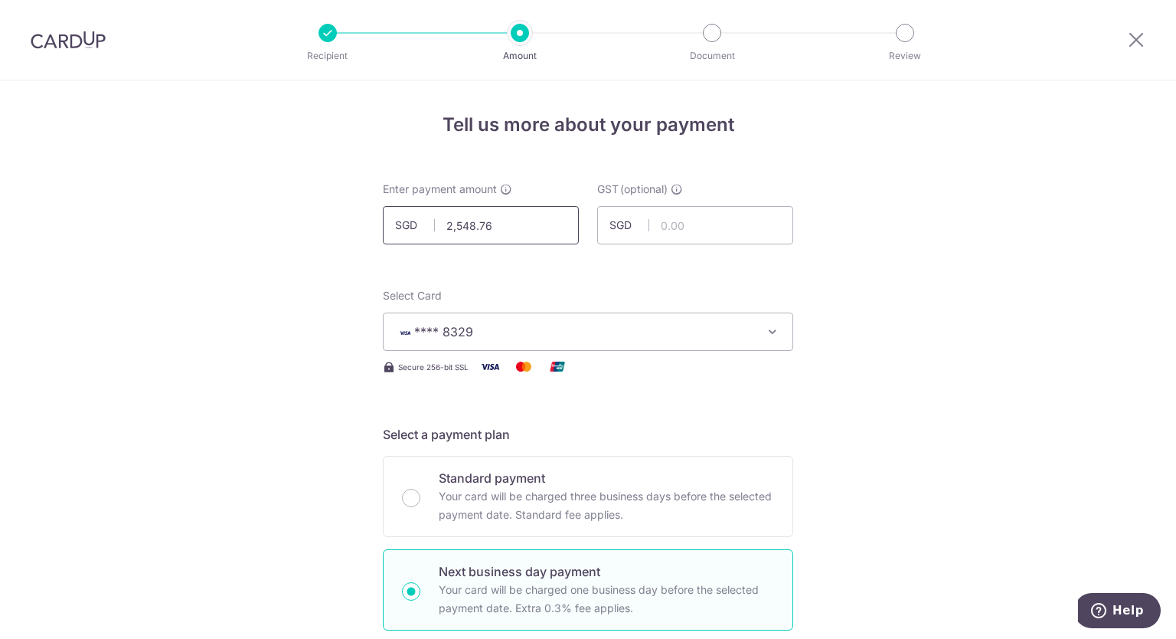
click at [516, 225] on input "2,548.76" at bounding box center [481, 225] width 196 height 38
drag, startPoint x: 516, startPoint y: 225, endPoint x: 402, endPoint y: 222, distance: 114.1
click at [402, 222] on div "SGD 2,548.76 2548.76" at bounding box center [481, 225] width 196 height 38
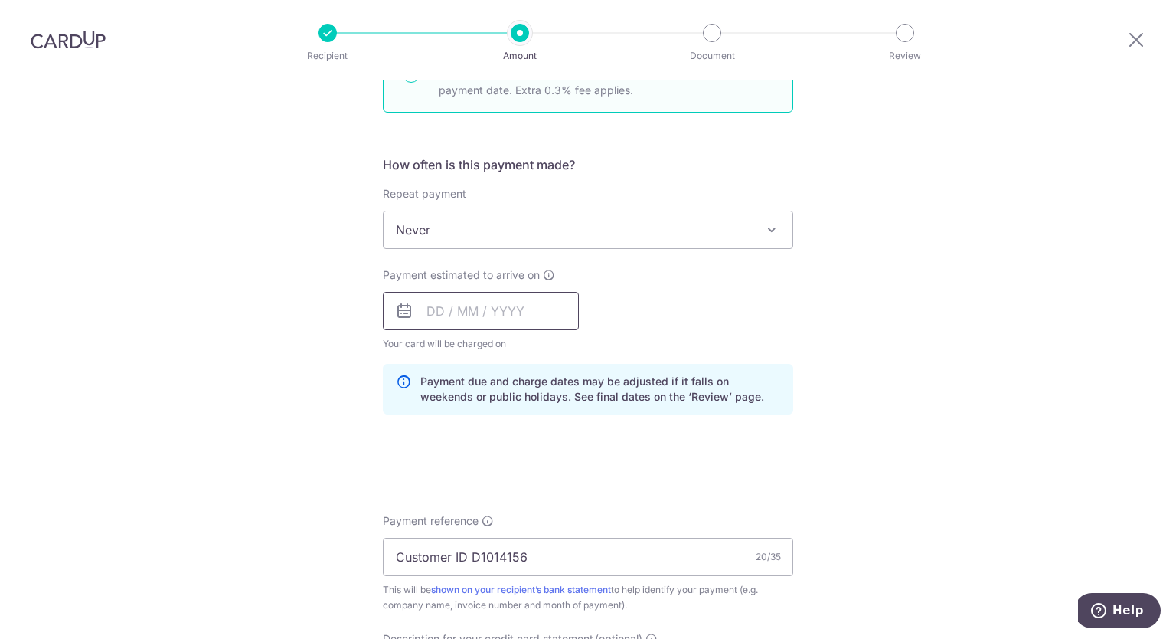
scroll to position [536, 0]
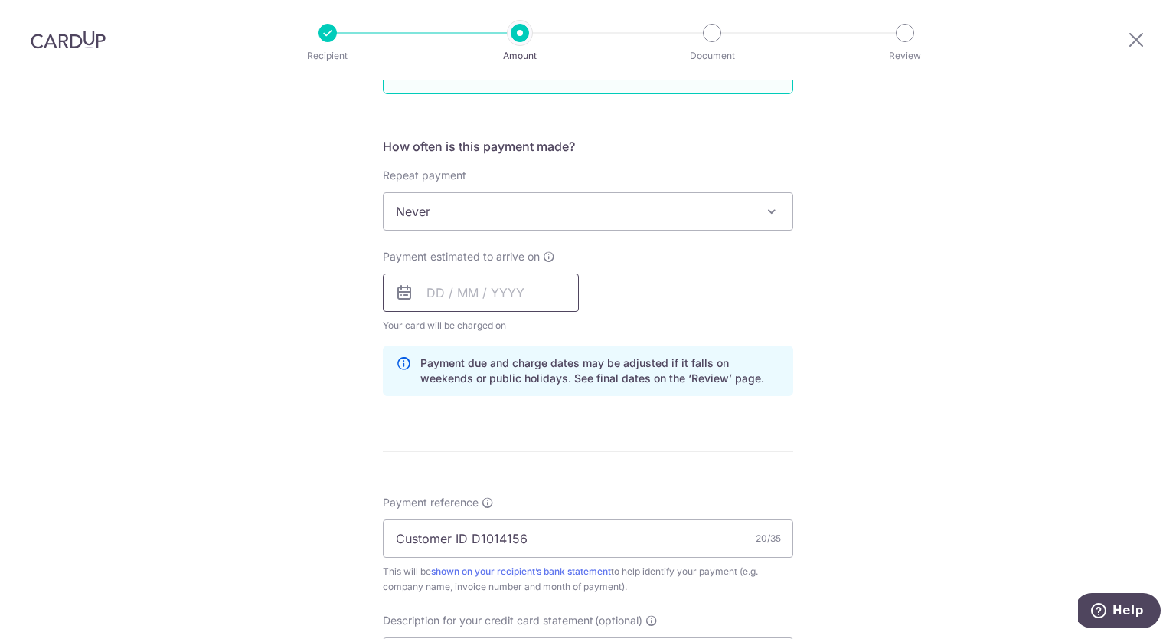
type input "1,751.31"
click at [445, 291] on input "text" at bounding box center [481, 292] width 196 height 38
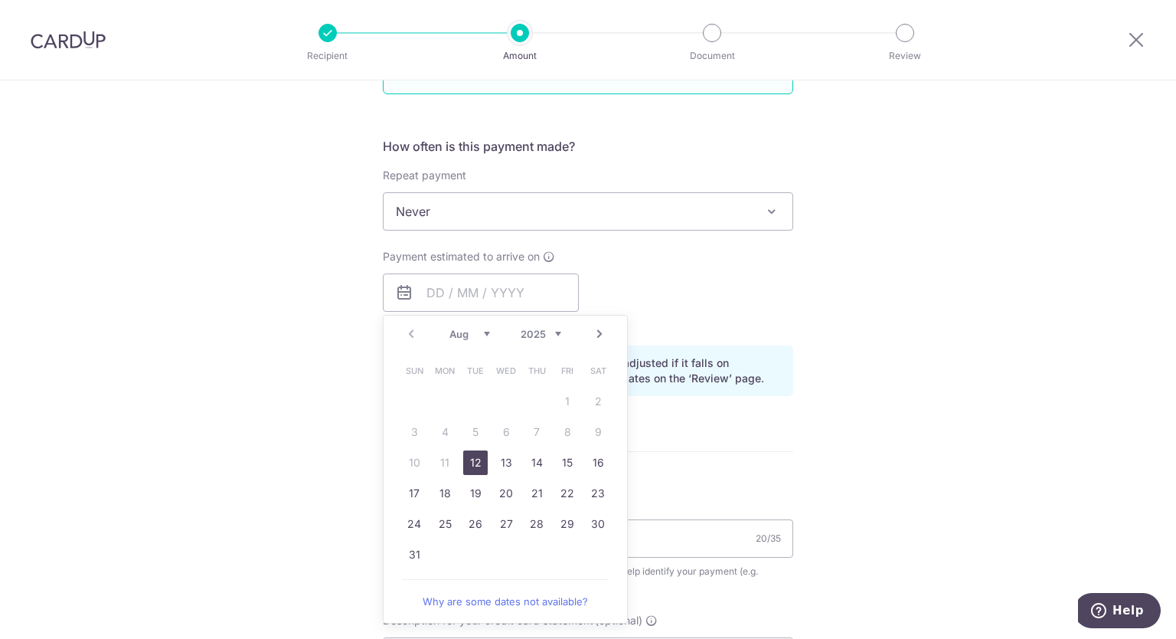
click at [472, 455] on link "12" at bounding box center [475, 462] width 25 height 25
type input "[DATE]"
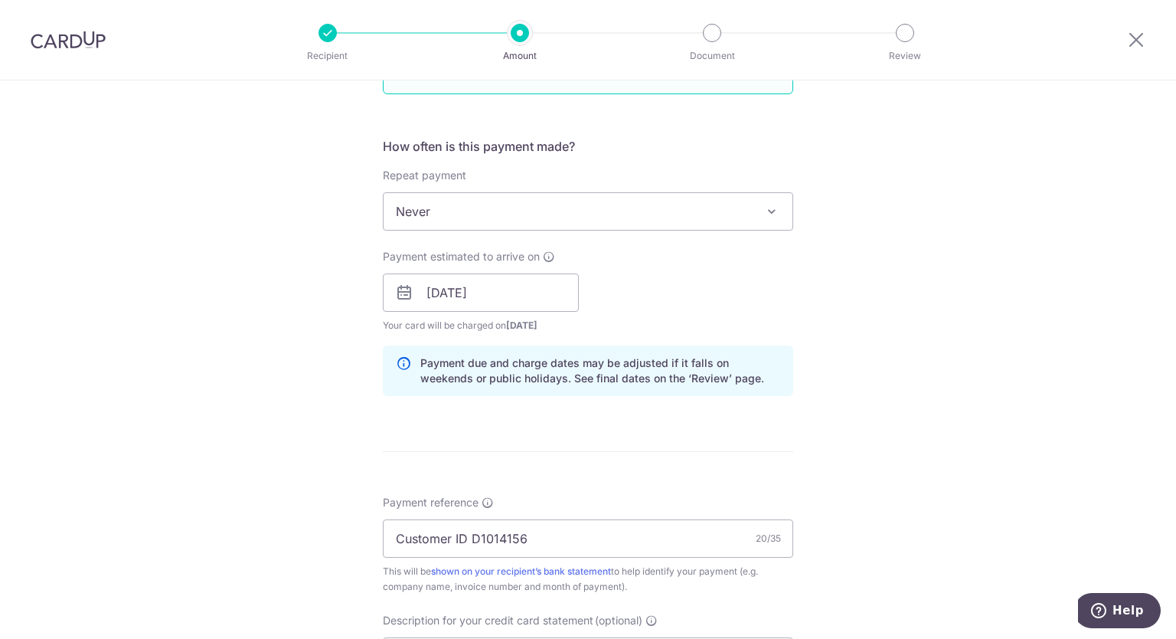
click at [861, 288] on div "Tell us more about your payment Enter payment amount SGD 1,751.31 1751.31 GST (…" at bounding box center [588, 391] width 1176 height 1694
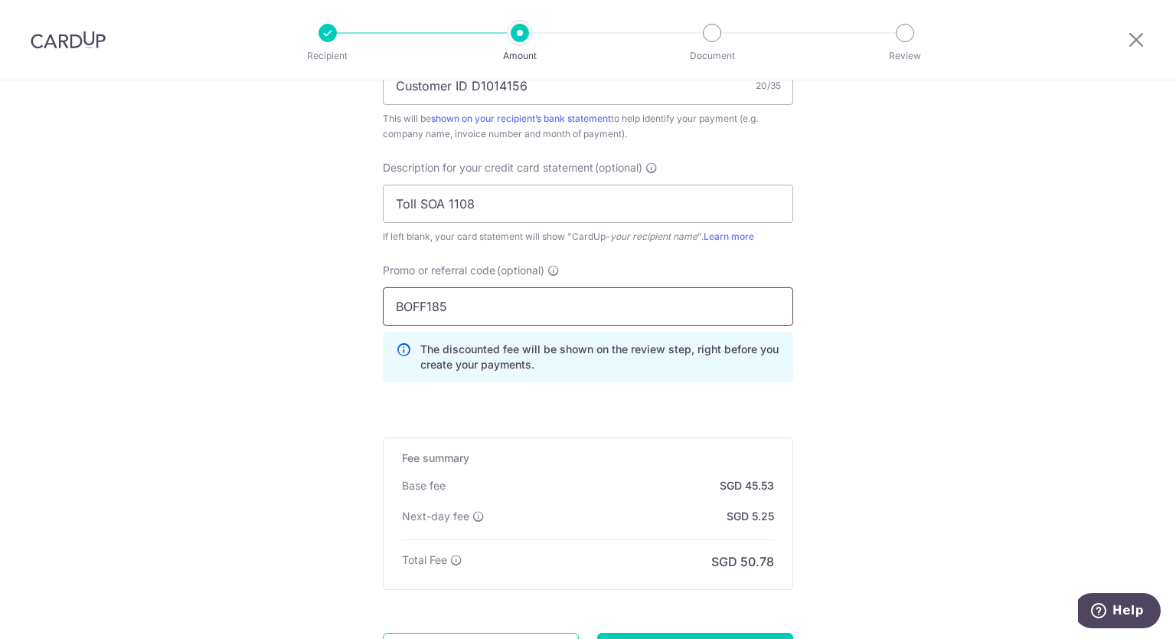
scroll to position [995, 0]
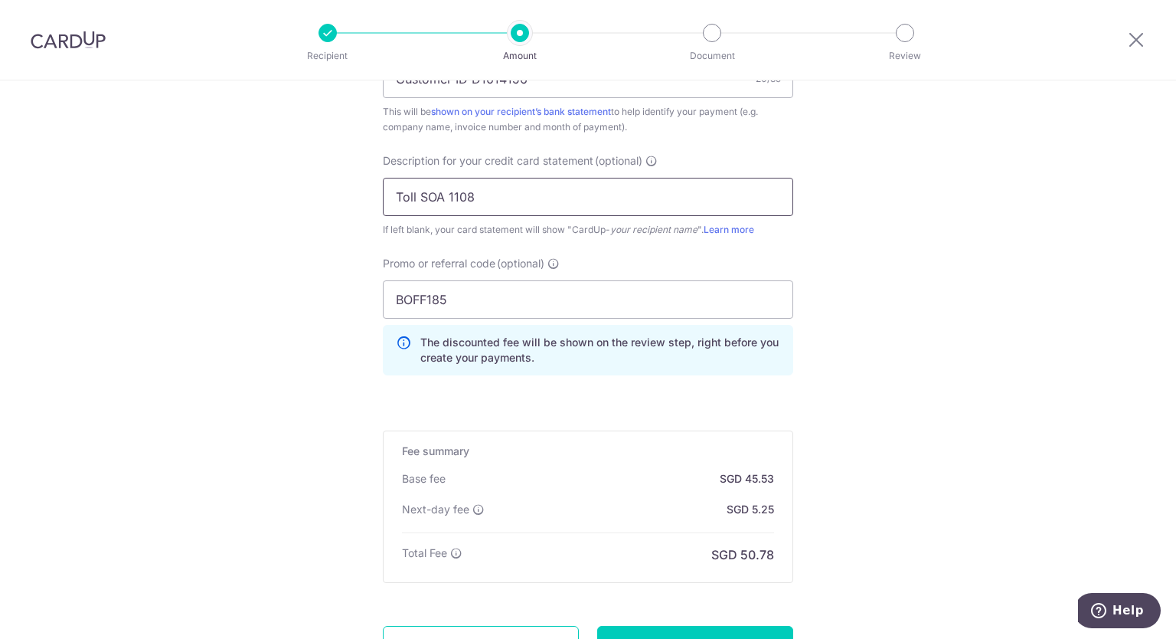
click at [458, 197] on input "Toll SOA 1108" at bounding box center [588, 197] width 410 height 38
type input "Toll SOA 3107"
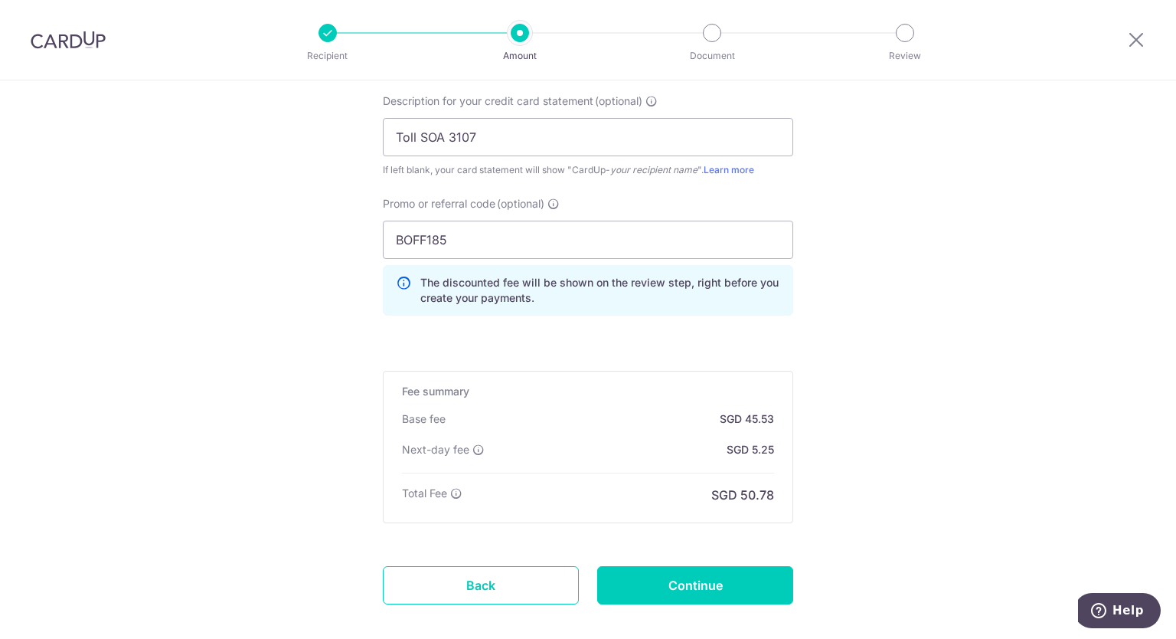
scroll to position [1133, 0]
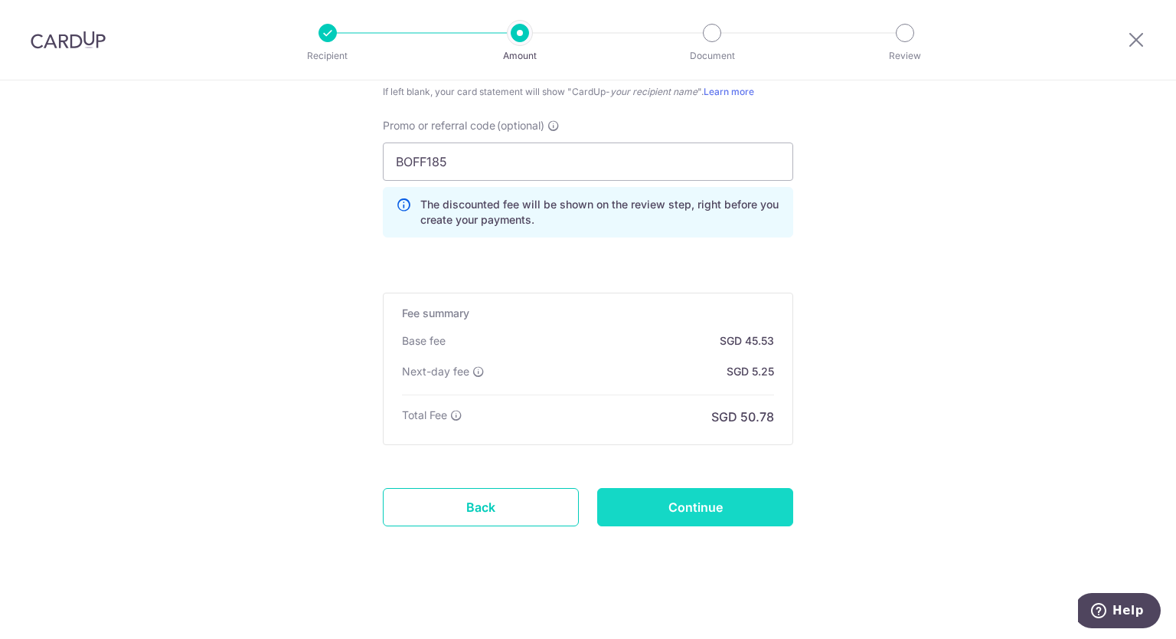
click at [688, 498] on input "Continue" at bounding box center [695, 507] width 196 height 38
type input "Update Schedule"
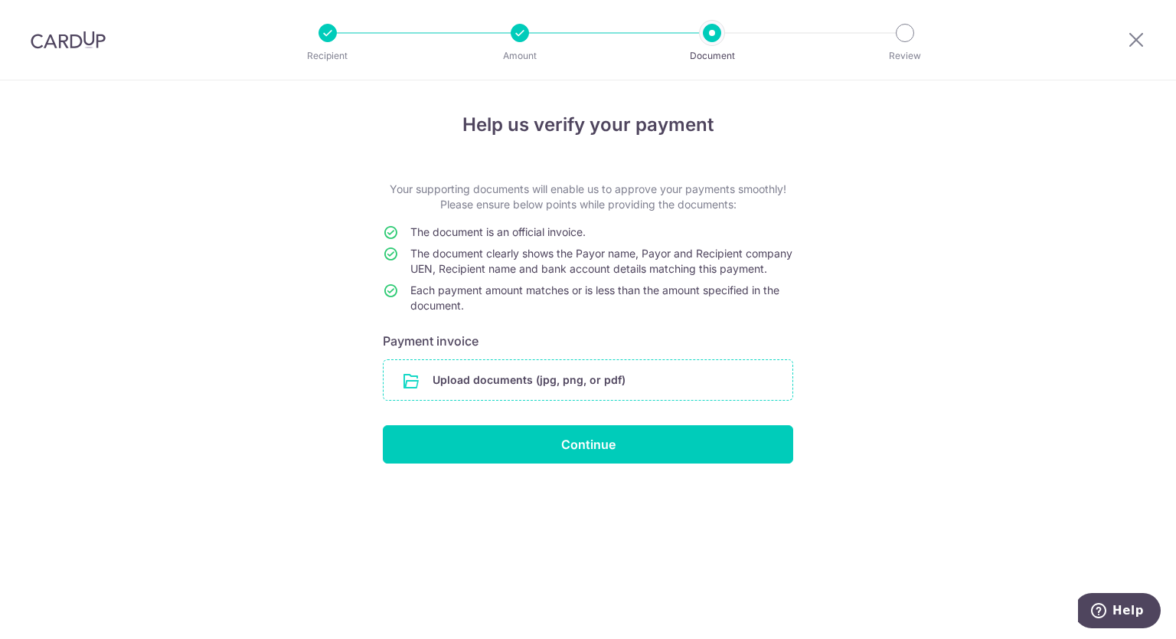
click at [587, 395] on input "file" at bounding box center [588, 380] width 409 height 40
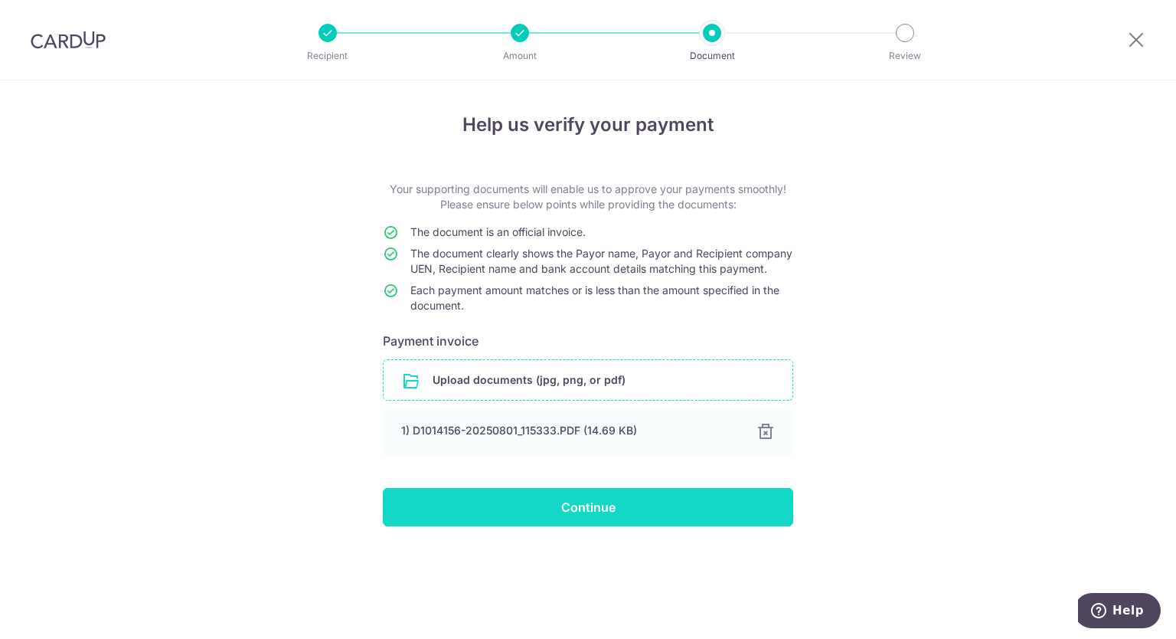
click at [615, 517] on input "Continue" at bounding box center [588, 507] width 410 height 38
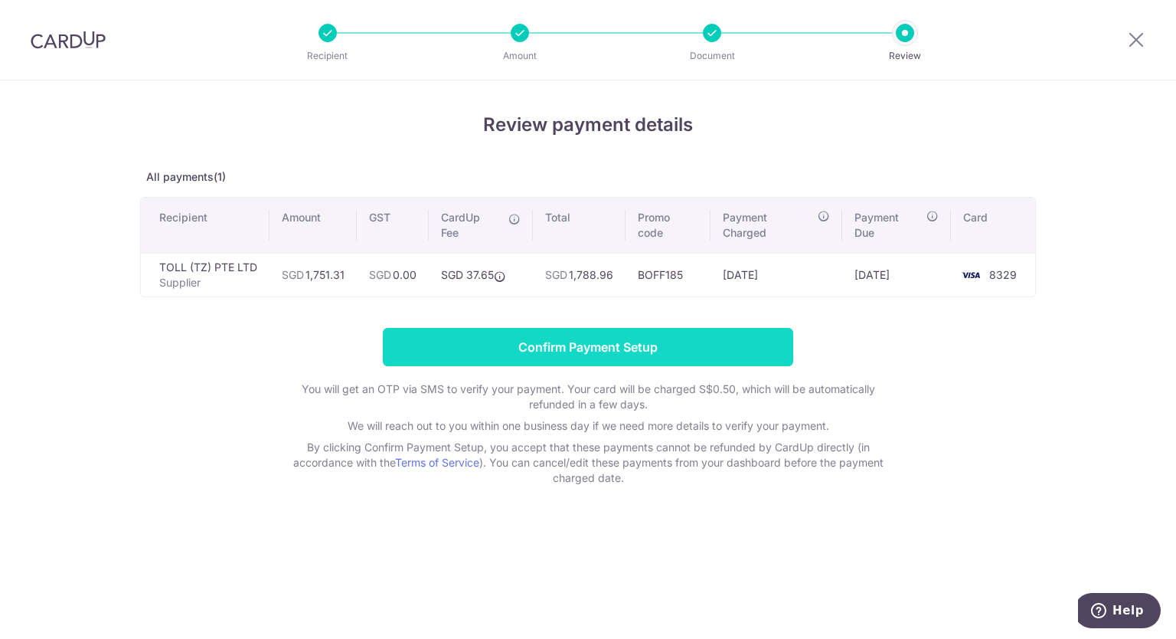
click at [541, 348] on input "Confirm Payment Setup" at bounding box center [588, 347] width 410 height 38
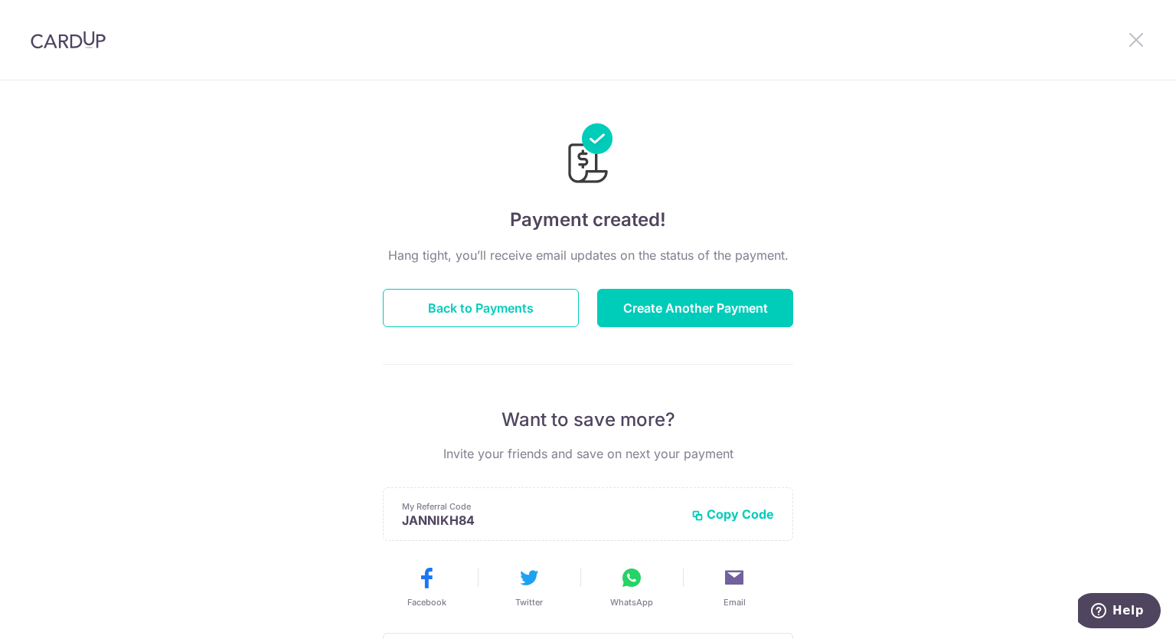
click at [1136, 44] on icon at bounding box center [1136, 39] width 18 height 19
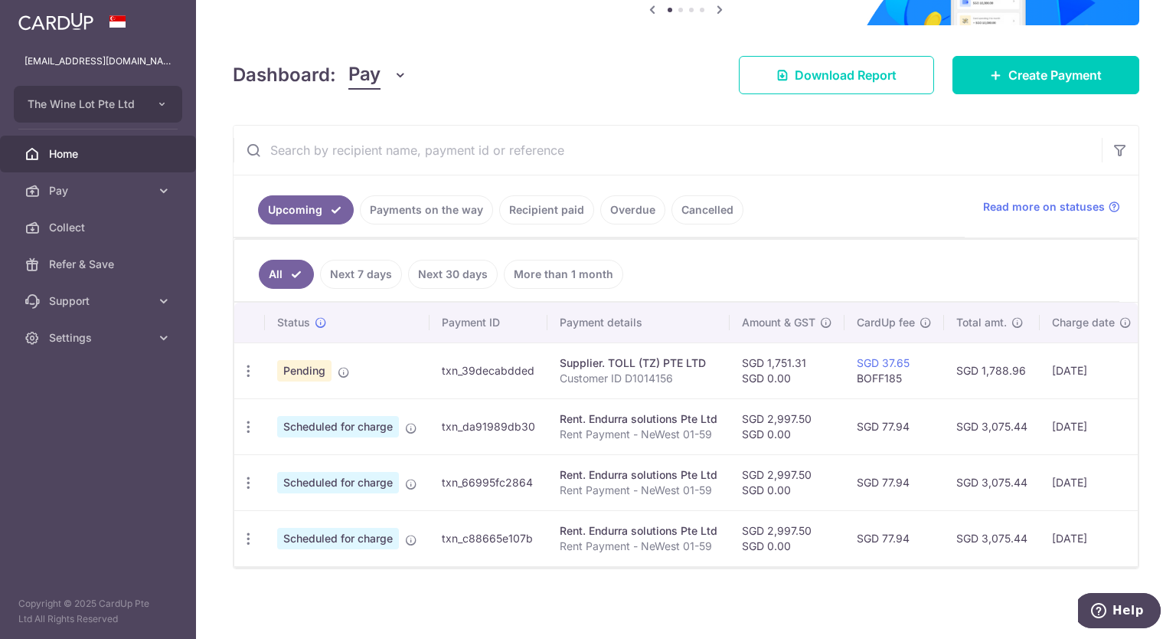
scroll to position [153, 0]
click at [476, 429] on td "txn_da91989db30" at bounding box center [489, 425] width 118 height 56
click at [389, 430] on span "Scheduled for charge" at bounding box center [338, 425] width 122 height 21
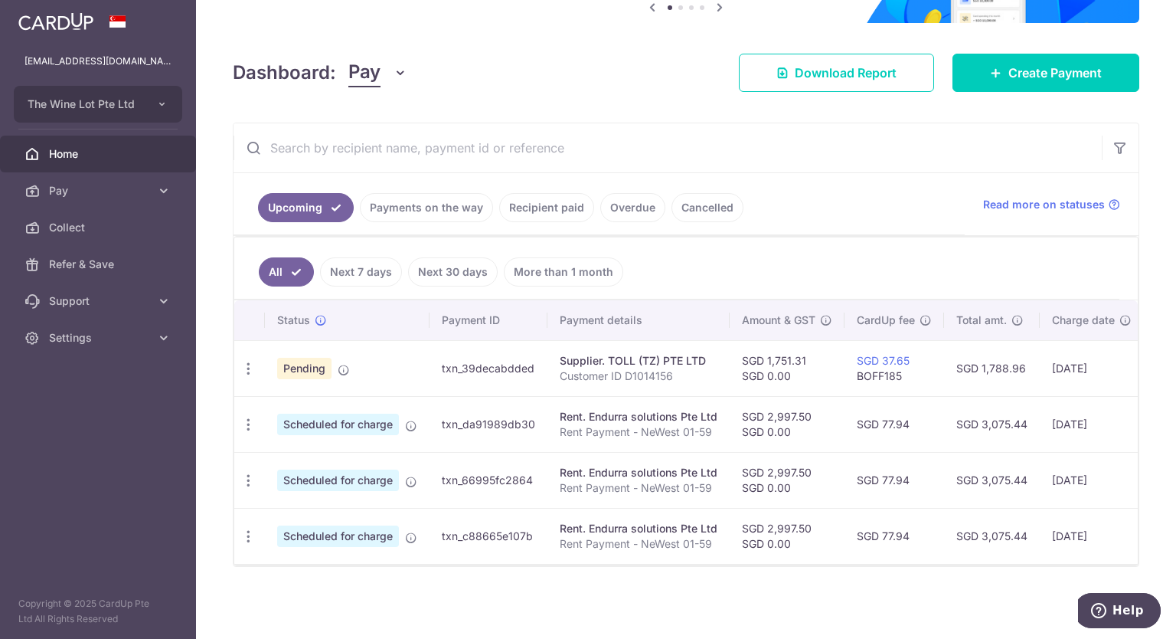
scroll to position [159, 0]
click at [536, 200] on link "Recipient paid" at bounding box center [546, 207] width 95 height 29
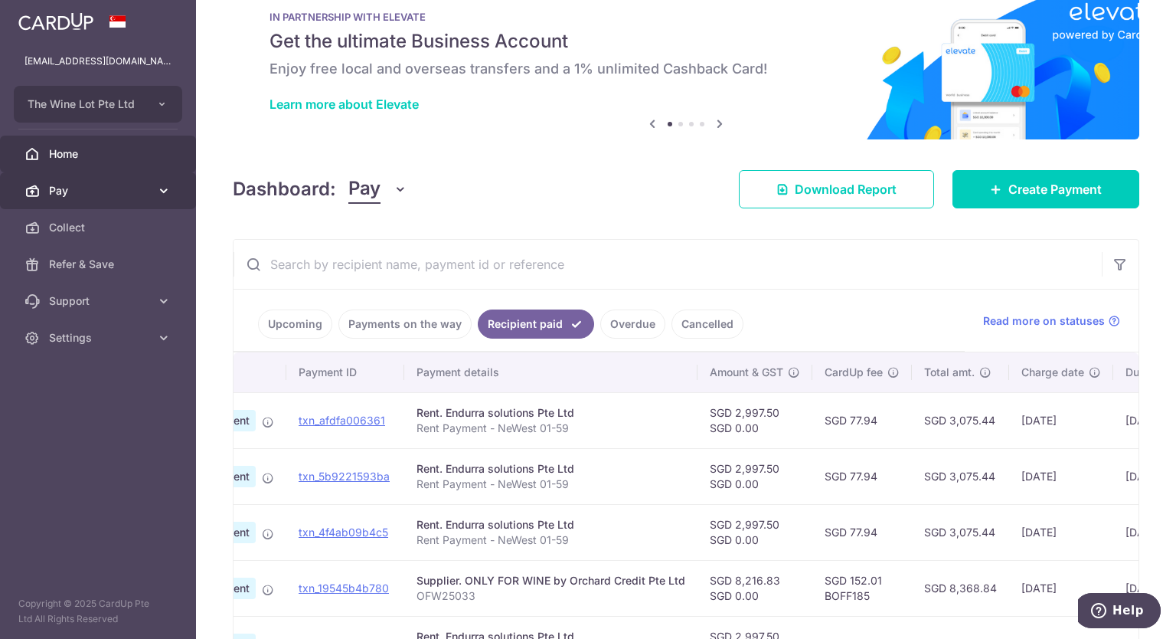
scroll to position [0, 0]
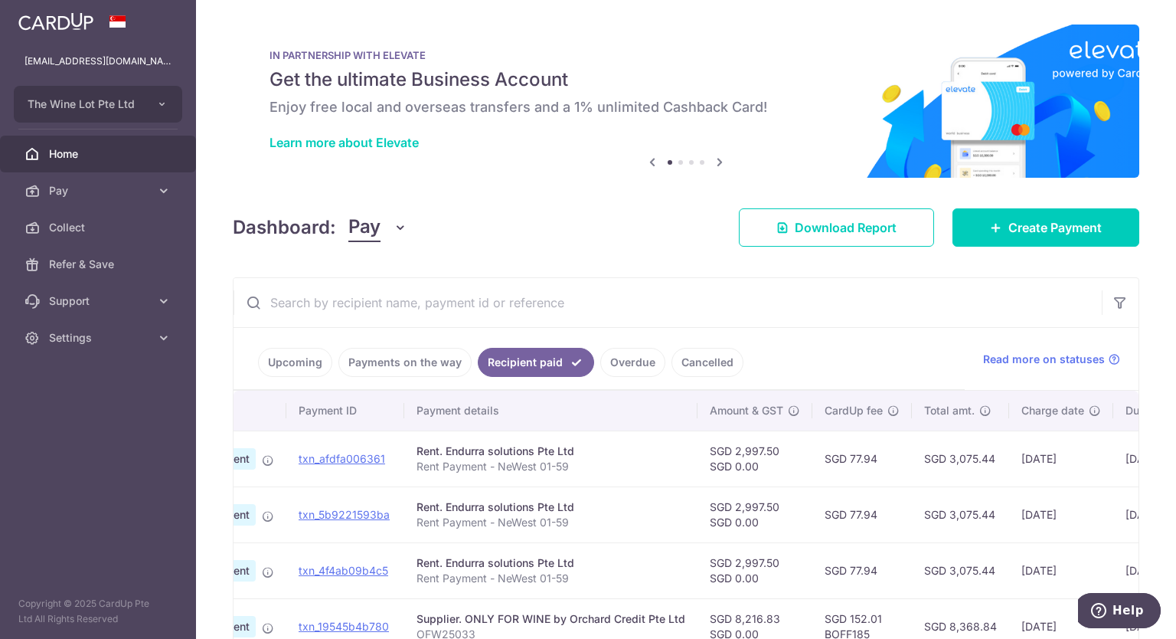
click at [53, 159] on span "Home" at bounding box center [99, 153] width 101 height 15
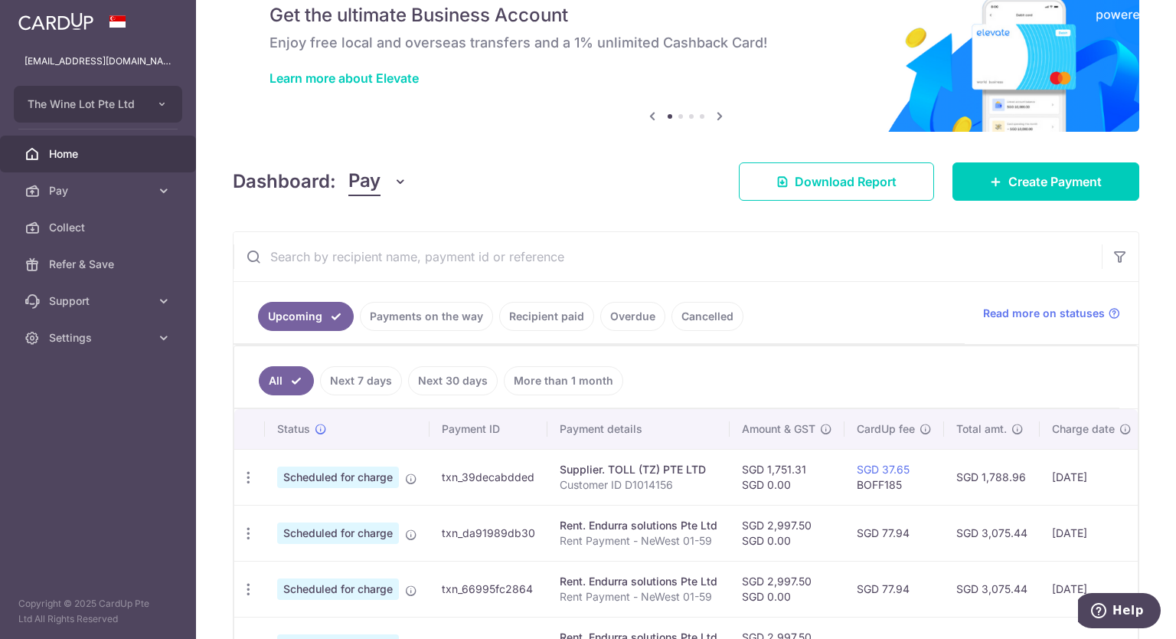
scroll to position [153, 0]
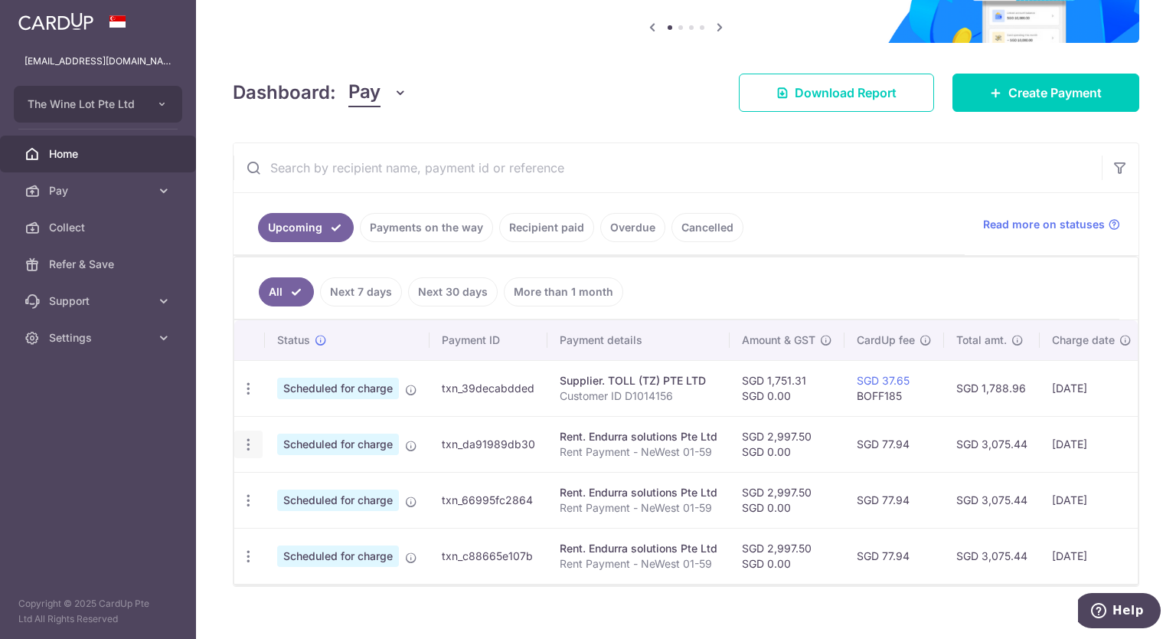
click at [243, 397] on icon "button" at bounding box center [248, 389] width 16 height 16
click at [1005, 456] on td "SGD 3,075.44" at bounding box center [992, 444] width 96 height 56
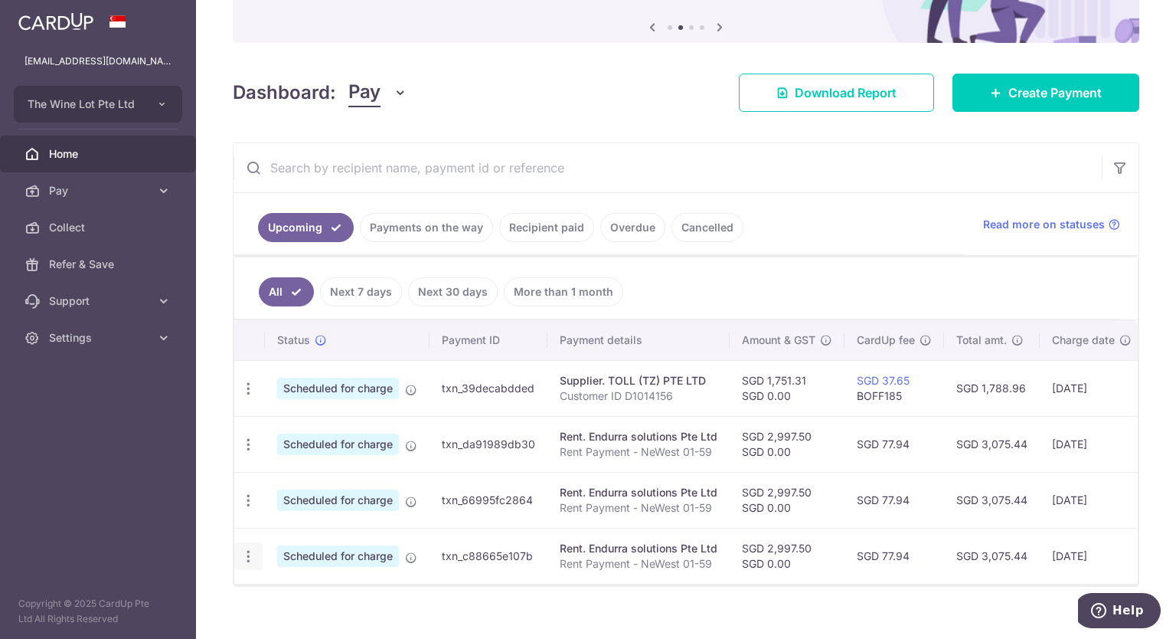
click at [253, 397] on icon "button" at bounding box center [248, 389] width 16 height 16
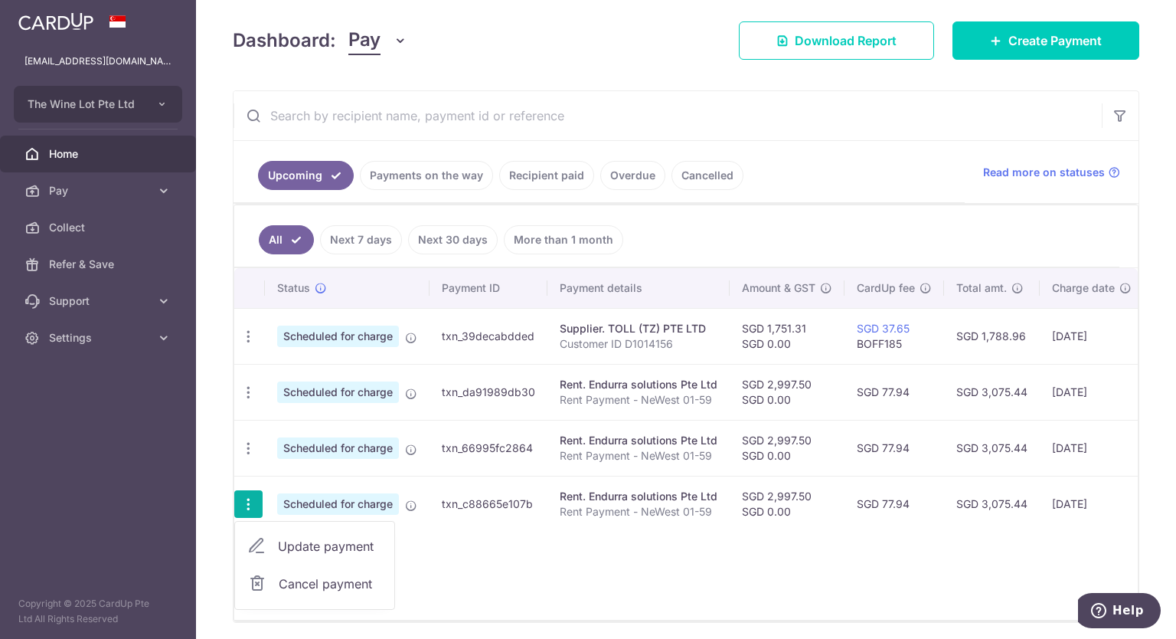
scroll to position [266, 0]
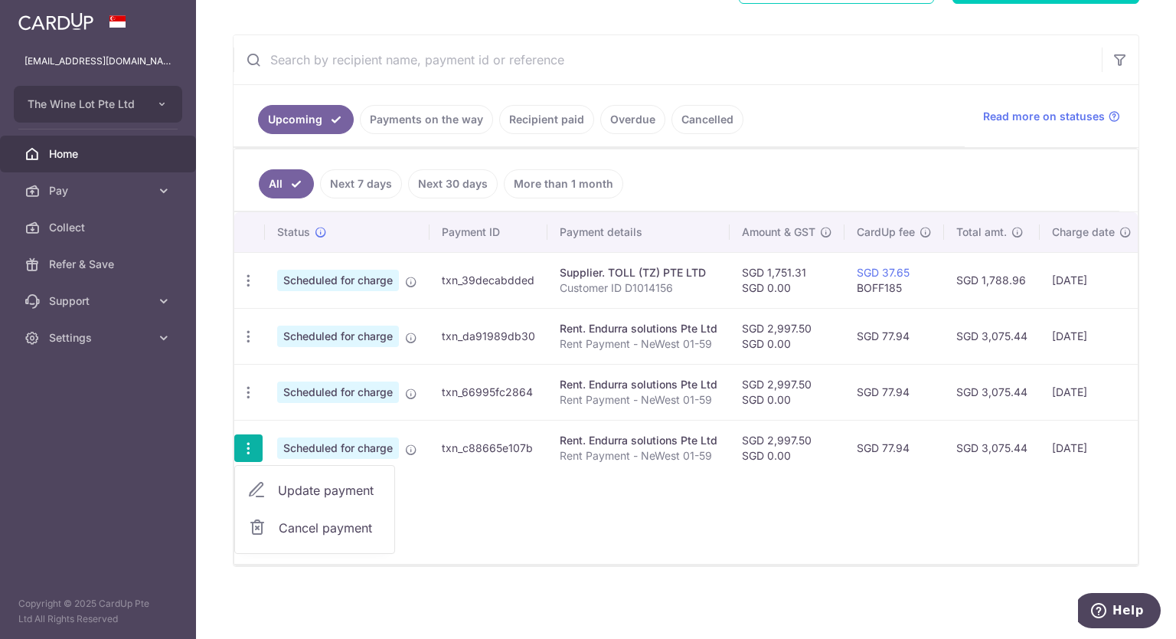
click at [335, 520] on span "Cancel payment" at bounding box center [330, 527] width 103 height 18
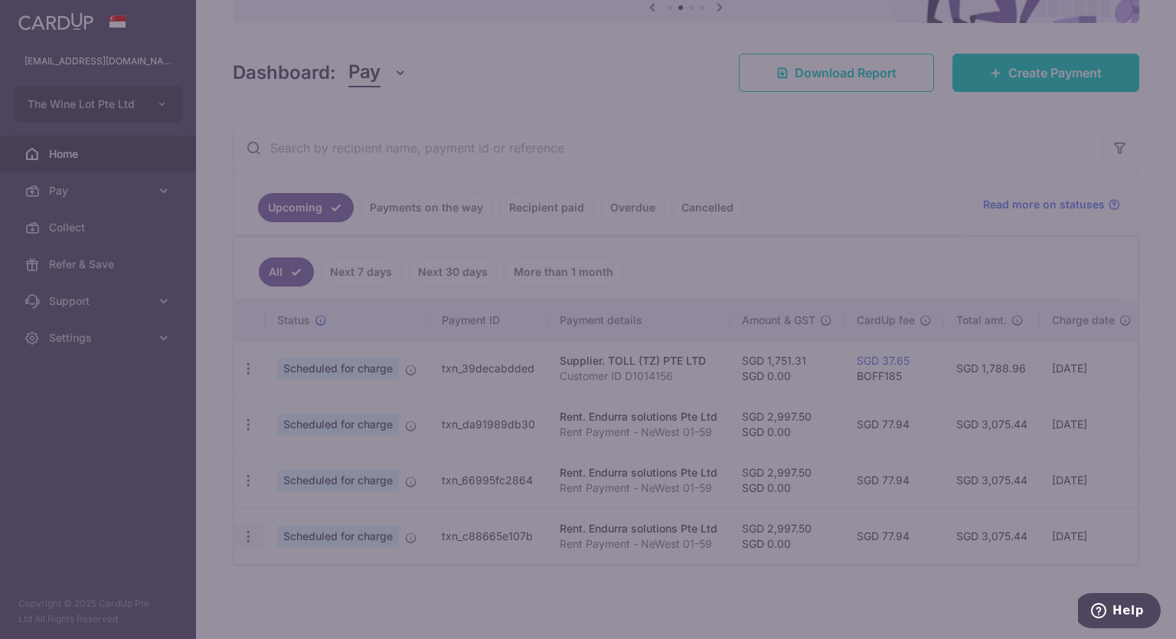
scroll to position [178, 0]
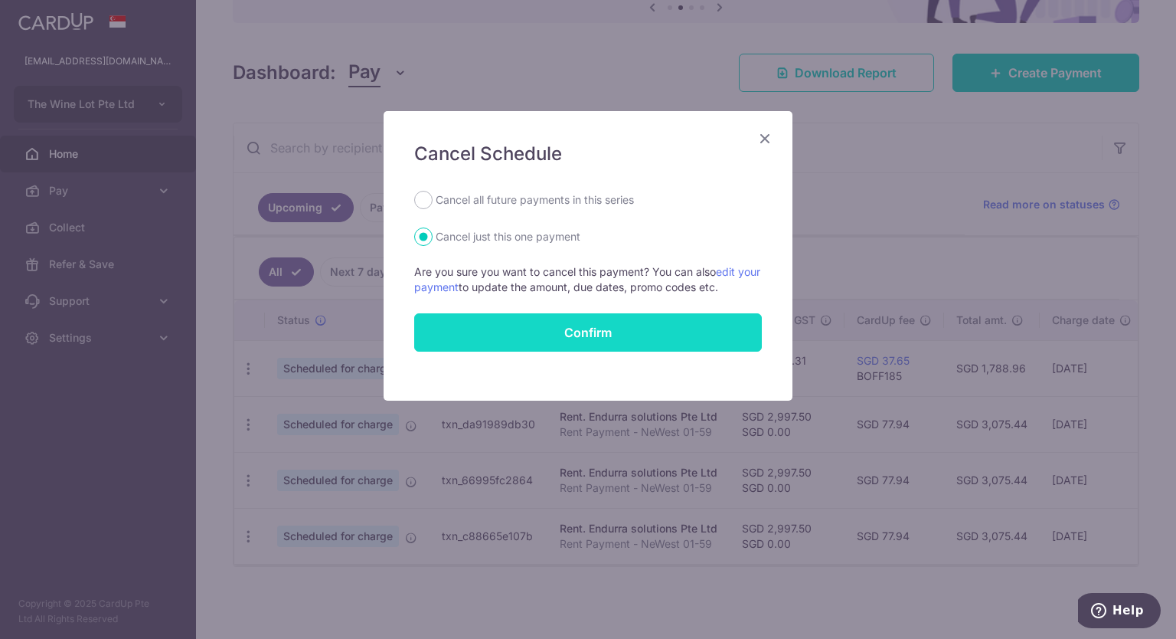
click at [628, 338] on input "Confirm" at bounding box center [588, 332] width 348 height 38
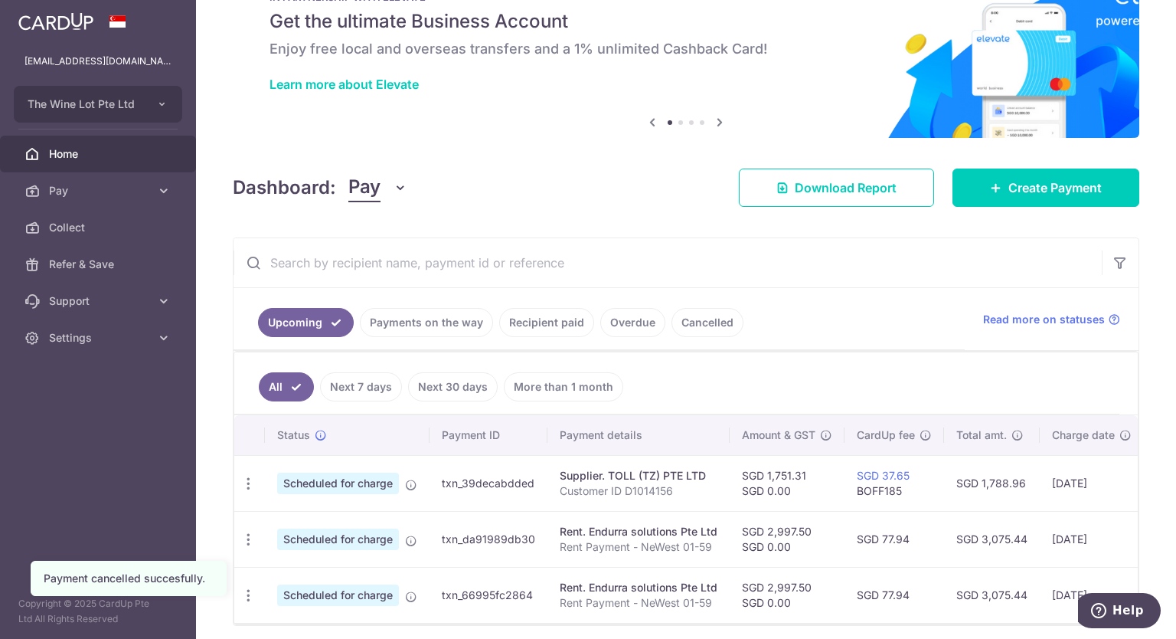
scroll to position [123, 0]
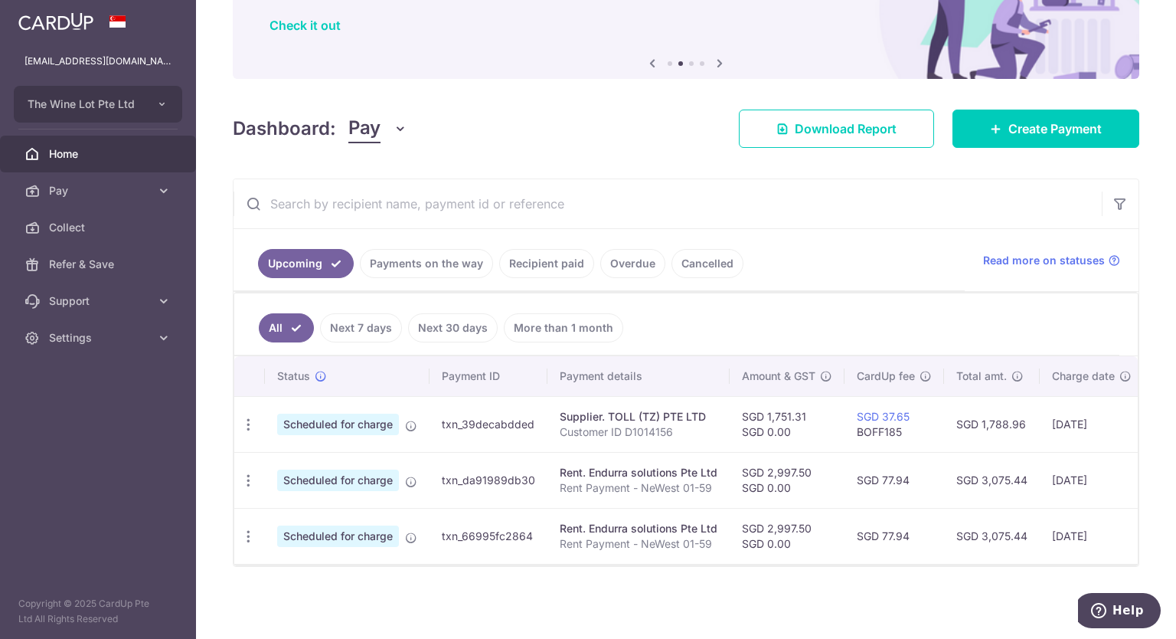
click at [114, 158] on span "Home" at bounding box center [99, 153] width 101 height 15
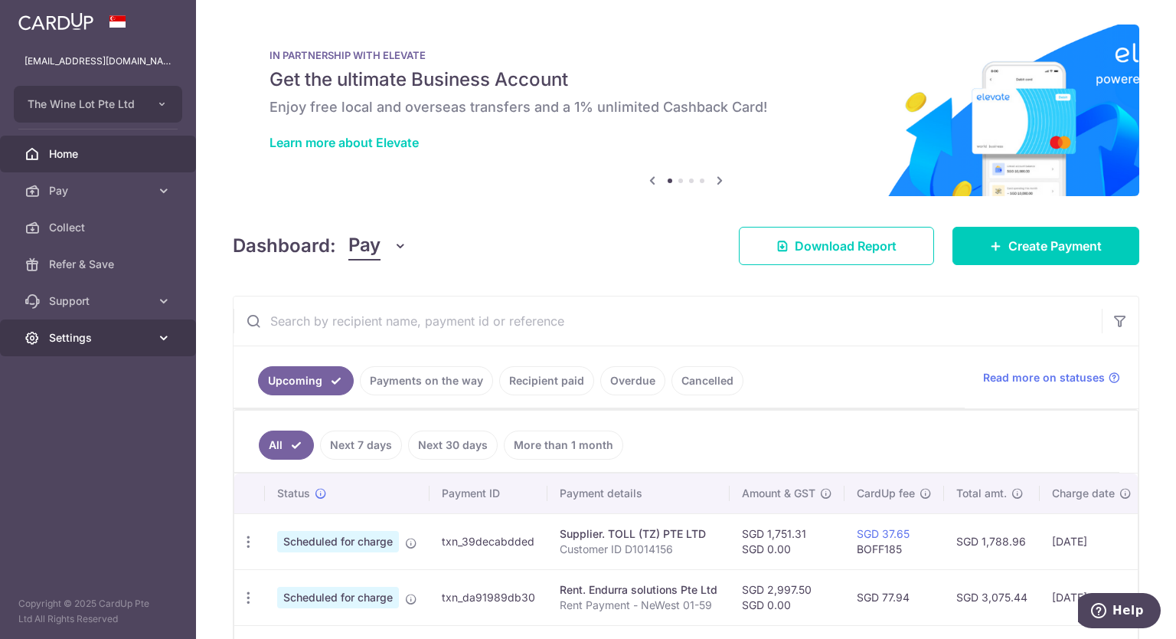
click at [150, 338] on link "Settings" at bounding box center [98, 337] width 196 height 37
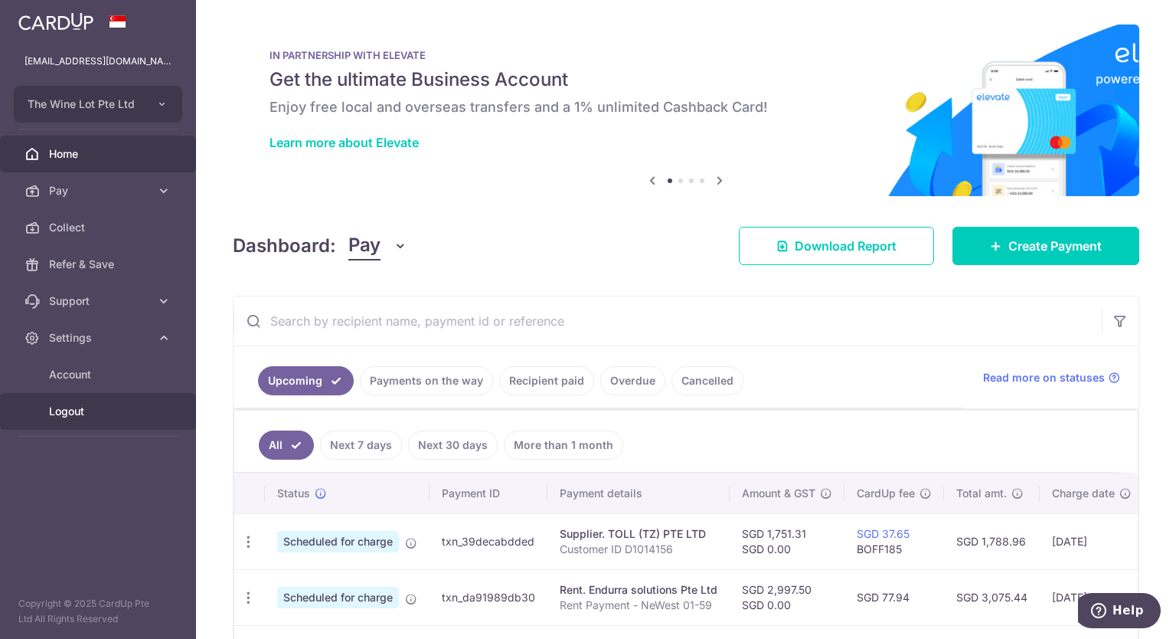
click at [60, 413] on span "Logout" at bounding box center [99, 411] width 101 height 15
